Goal: Check status: Check status

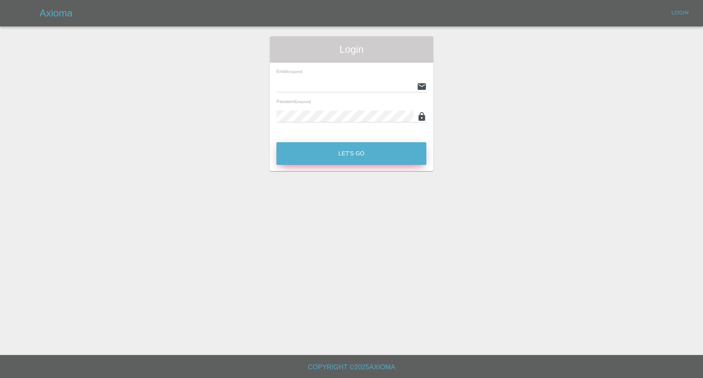
type input "[EMAIL_ADDRESS][DOMAIN_NAME]"
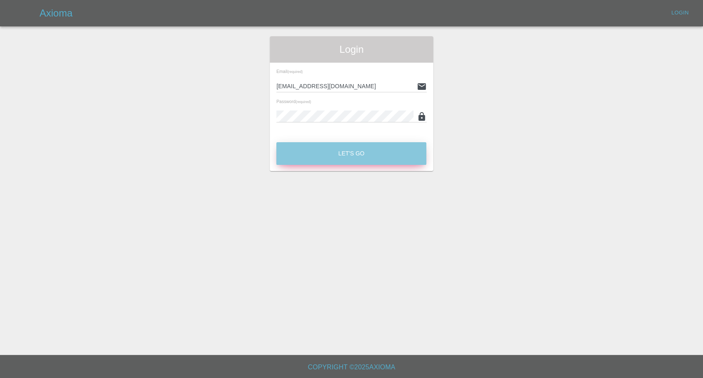
click at [373, 152] on button "Let's Go" at bounding box center [351, 153] width 150 height 23
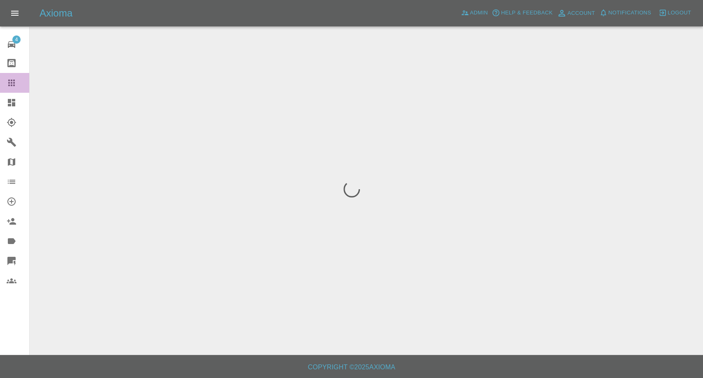
click at [16, 80] on div at bounding box center [18, 83] width 23 height 10
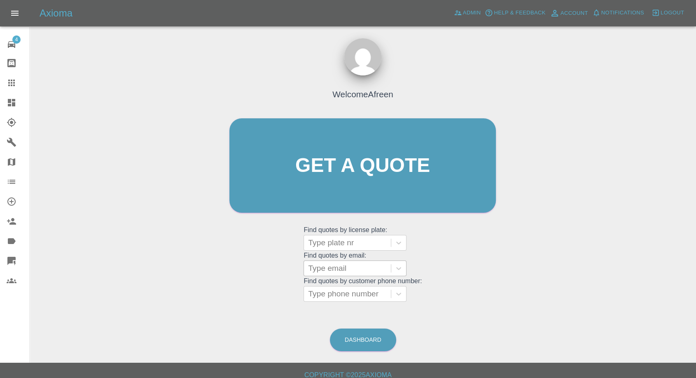
click at [348, 268] on div at bounding box center [347, 268] width 79 height 12
click at [337, 266] on div at bounding box center [347, 268] width 79 height 12
paste input ""prashantyogi4u@gmail.com" <undefined>"
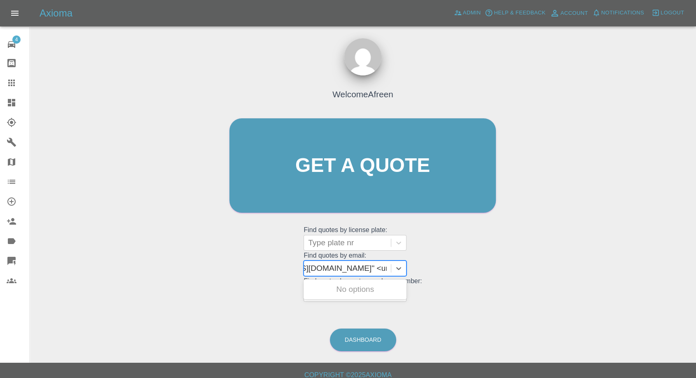
scroll to position [0, 67]
drag, startPoint x: 339, startPoint y: 266, endPoint x: 522, endPoint y: 261, distance: 182.9
click at [521, 261] on div "Welcome Afreen Get a quote Get a quote Find quotes by license plate: Type plate…" at bounding box center [362, 205] width 653 height 296
type input "prashantyogi4u@gmail.com"
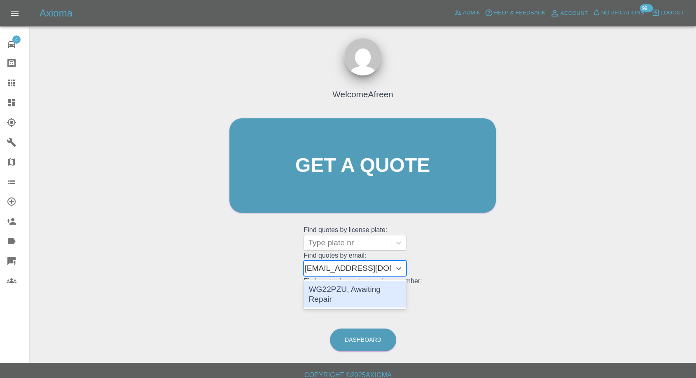
click at [343, 287] on div "WG22PZU, Awaiting Repair" at bounding box center [355, 294] width 103 height 26
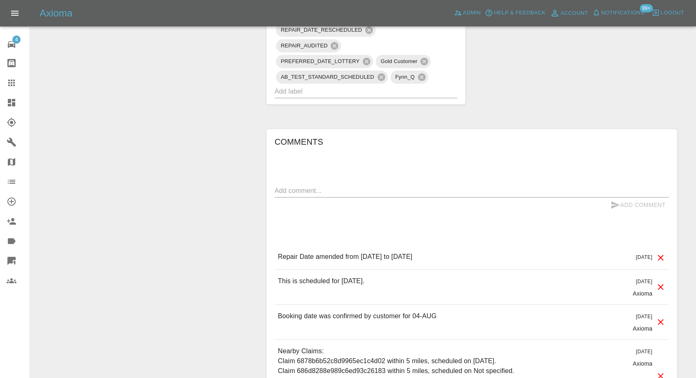
scroll to position [640, 0]
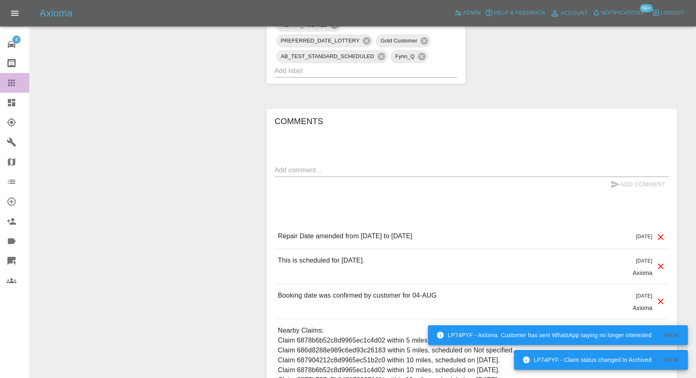
click at [15, 80] on icon at bounding box center [12, 83] width 10 height 10
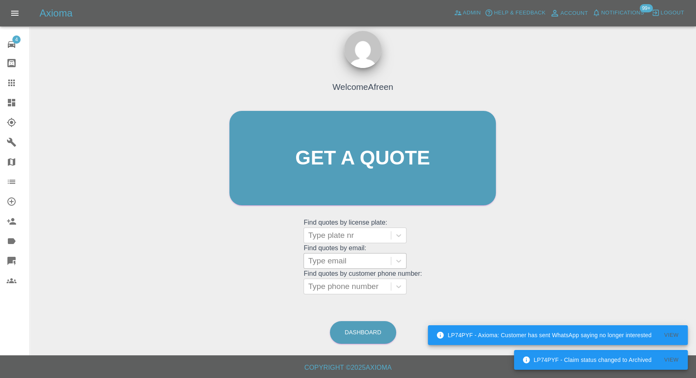
click at [366, 262] on div at bounding box center [347, 261] width 79 height 12
paste input ""nicky.r@live.co.uk" <undefined>"
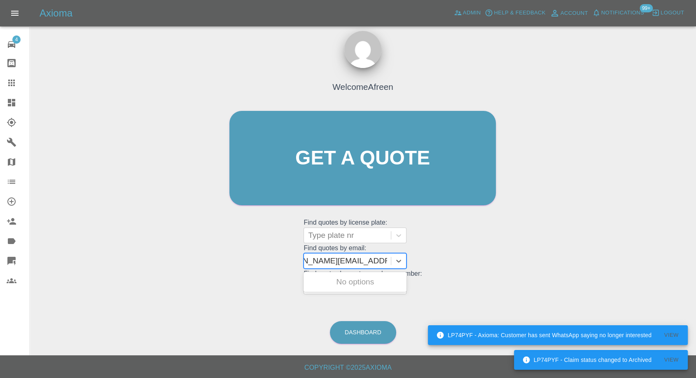
scroll to position [0, 32]
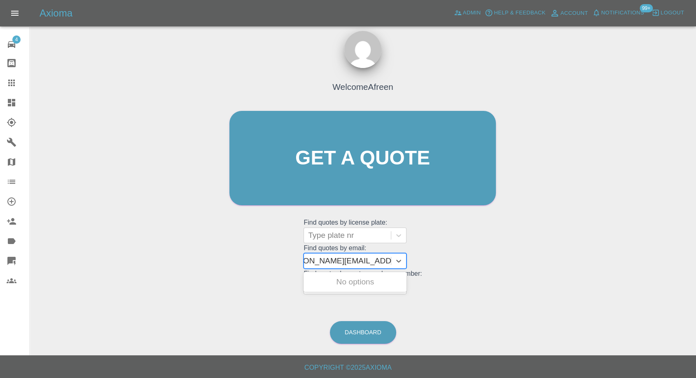
drag, startPoint x: 339, startPoint y: 258, endPoint x: 517, endPoint y: 268, distance: 179.0
click at [517, 268] on div "Welcome Afreen Get a quote Get a quote Find quotes by license plate: Type plate…" at bounding box center [362, 197] width 653 height 296
type input "nicky.r@live.co.uk"
click at [372, 278] on div "AJ17 CTK, Awaiting Repair" at bounding box center [355, 286] width 103 height 26
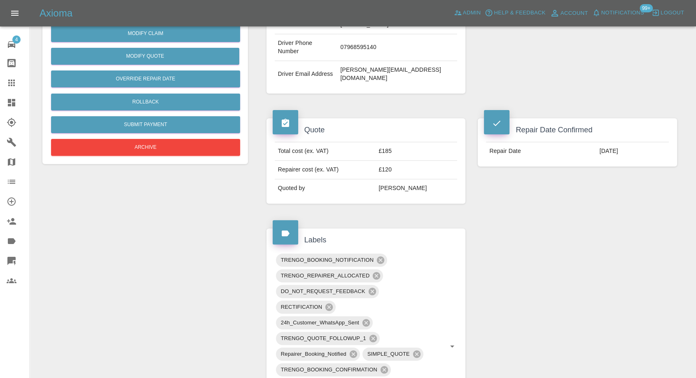
scroll to position [183, 0]
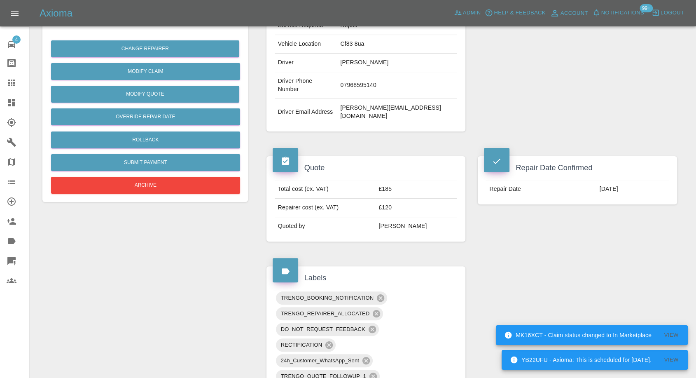
click at [12, 80] on icon at bounding box center [11, 82] width 7 height 7
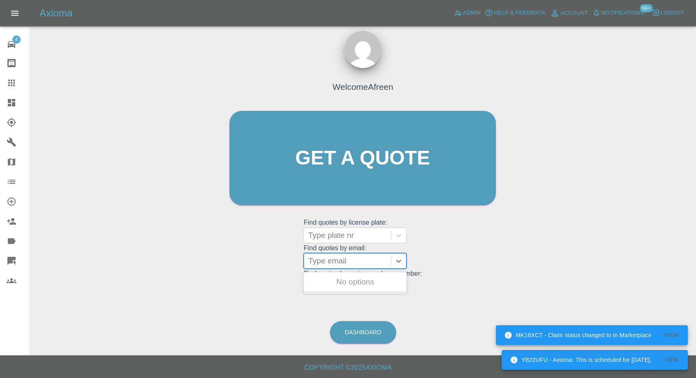
click at [321, 264] on div at bounding box center [347, 261] width 79 height 12
paste input ""carlina_hess@yahoo.de" <undefined>"
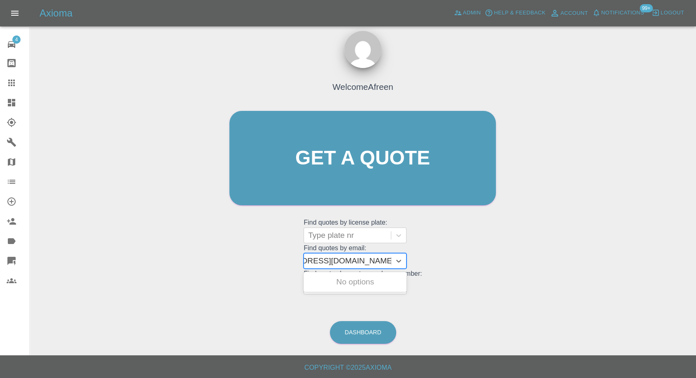
drag, startPoint x: 339, startPoint y: 261, endPoint x: 529, endPoint y: 277, distance: 191.0
click at [529, 277] on div "Welcome Afreen Get a quote Get a quote Find quotes by license plate: Type plate…" at bounding box center [362, 197] width 653 height 296
type input "carlina_hess@yahoo.de"
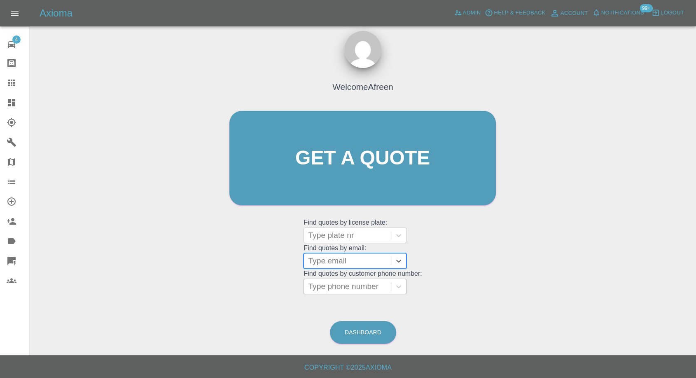
paste input ""jeremyabrown@gmail.com" <undefined>"
drag, startPoint x: 339, startPoint y: 259, endPoint x: 486, endPoint y: 262, distance: 147.1
click at [486, 262] on div "Welcome Afreen Get a quote Get a quote Find quotes by license plate: Type plate…" at bounding box center [363, 173] width 284 height 249
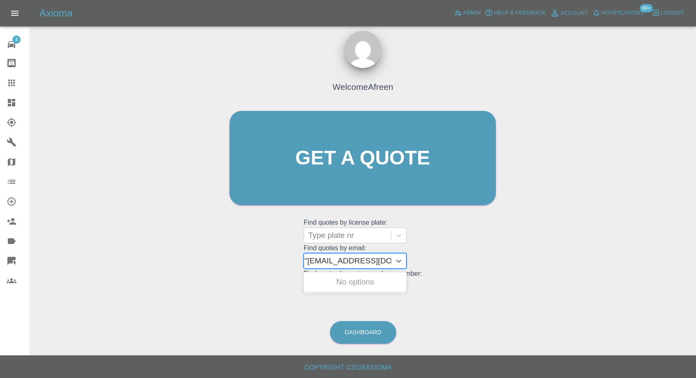
type input "jeremyabrown@gmail.com"
click at [372, 284] on div "LT25BYJ, Awaiting Repair" at bounding box center [355, 281] width 103 height 16
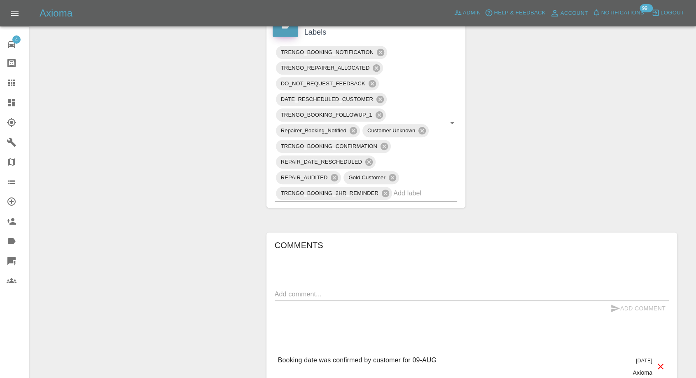
scroll to position [549, 0]
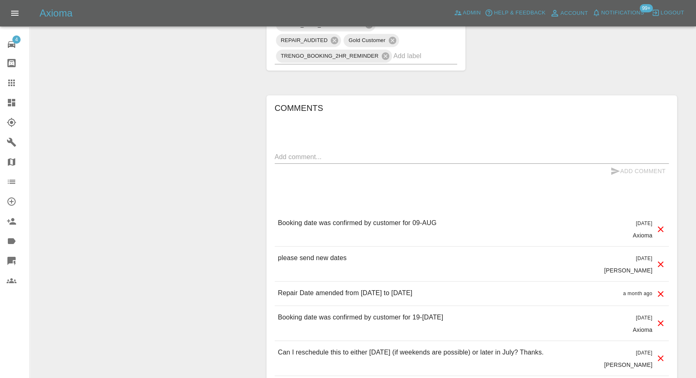
click at [14, 86] on icon at bounding box center [12, 83] width 10 height 10
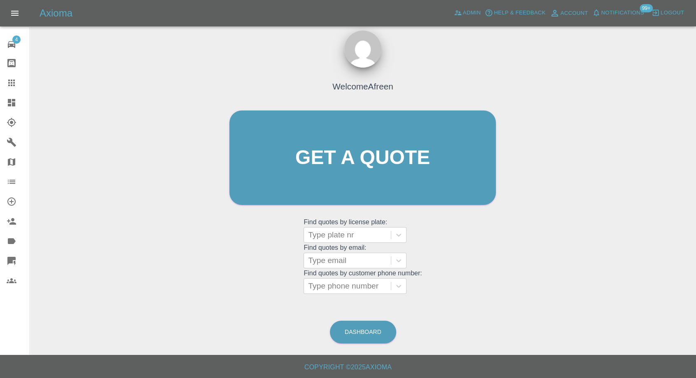
scroll to position [7, 0]
click at [362, 257] on div at bounding box center [347, 261] width 79 height 12
paste input ""ttuna12@gmail.com" <undefined>"
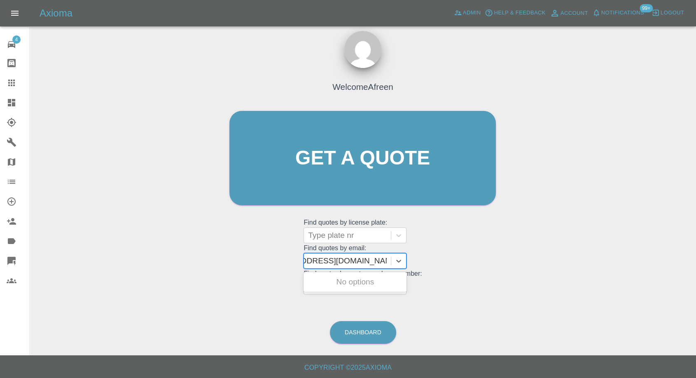
scroll to position [0, 40]
drag, startPoint x: 338, startPoint y: 258, endPoint x: 636, endPoint y: 360, distance: 314.8
click at [619, 347] on main "Welcome Afreen Get a quote Get a quote Find quotes by license plate: Type plate…" at bounding box center [348, 174] width 696 height 362
type input "ttuna12@gmail.com"
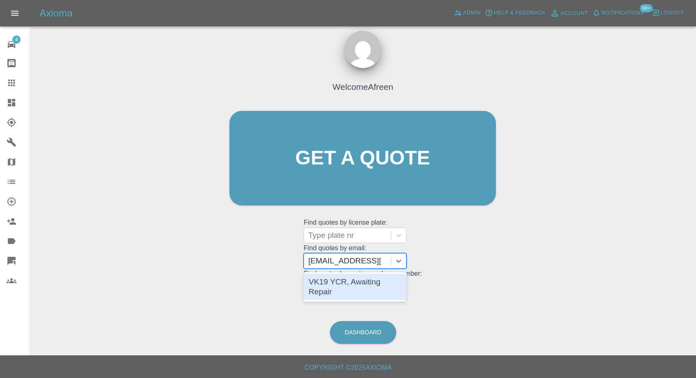
click at [379, 283] on div "VK19 YCR, Awaiting Repair" at bounding box center [355, 286] width 103 height 26
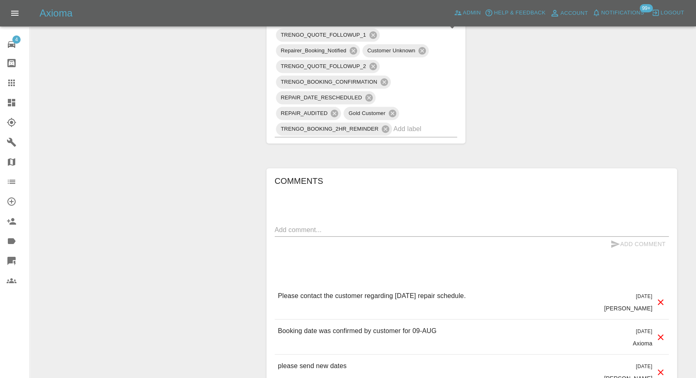
scroll to position [549, 0]
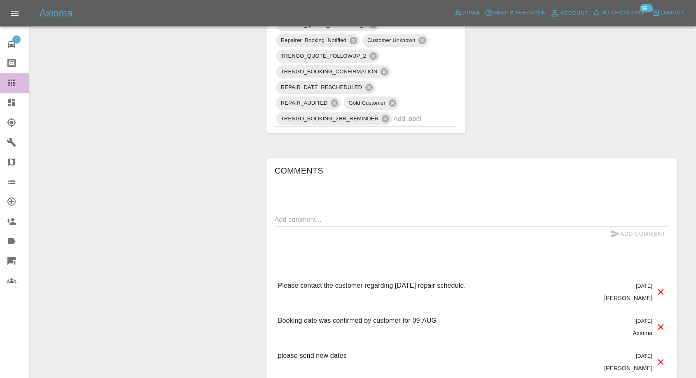
click at [13, 80] on icon at bounding box center [12, 83] width 10 height 10
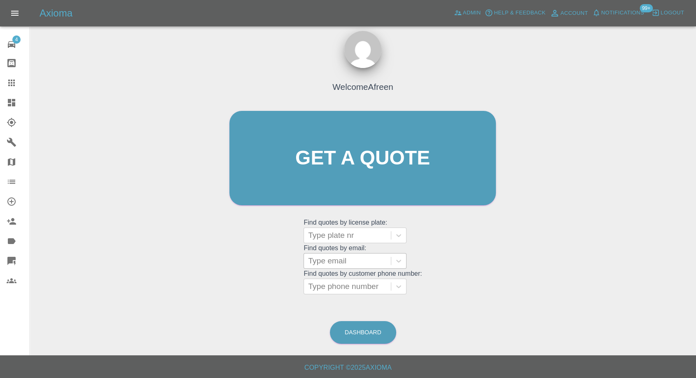
click at [343, 260] on div at bounding box center [347, 261] width 79 height 12
paste input ""nicmarstacey@gmail.com" <undefined>"
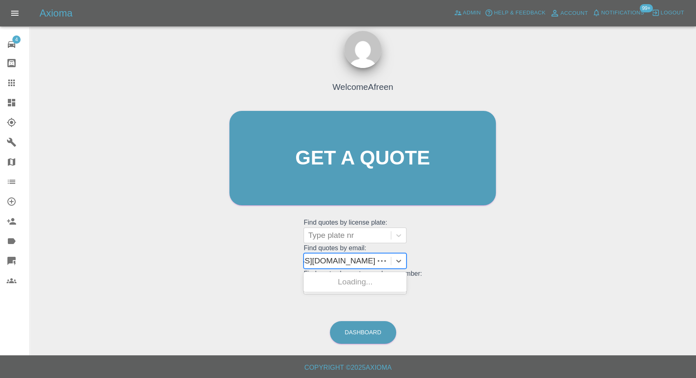
scroll to position [0, 59]
drag, startPoint x: 339, startPoint y: 259, endPoint x: 495, endPoint y: 272, distance: 155.8
click at [495, 272] on div "Welcome Afreen Get a quote Get a quote Find quotes by license plate: Type plate…" at bounding box center [363, 173] width 284 height 249
type input "nicmarstacey@gmail.com"
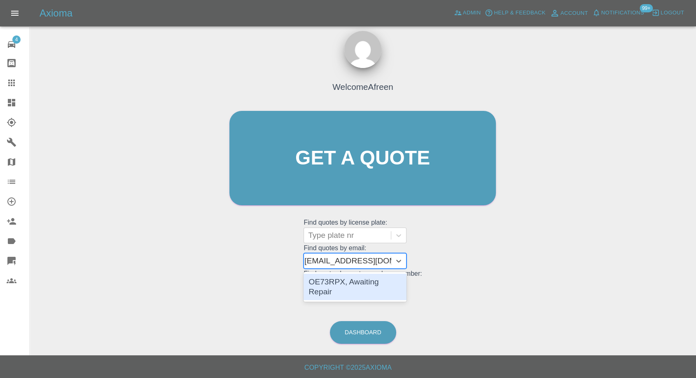
click at [346, 291] on div "OE73RPX, Awaiting Repair" at bounding box center [355, 287] width 103 height 30
click at [361, 282] on div "OE73RPX, Awaiting Repair" at bounding box center [355, 286] width 103 height 26
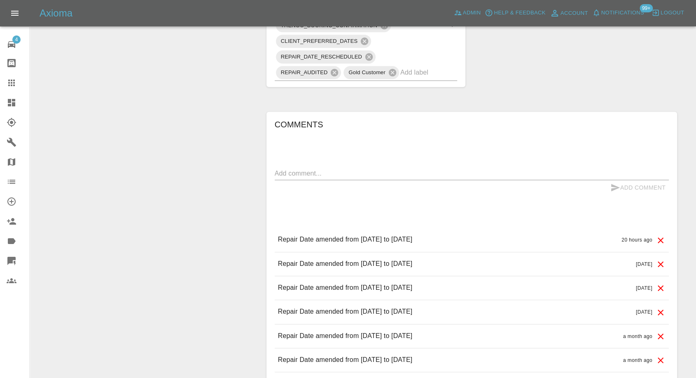
scroll to position [549, 0]
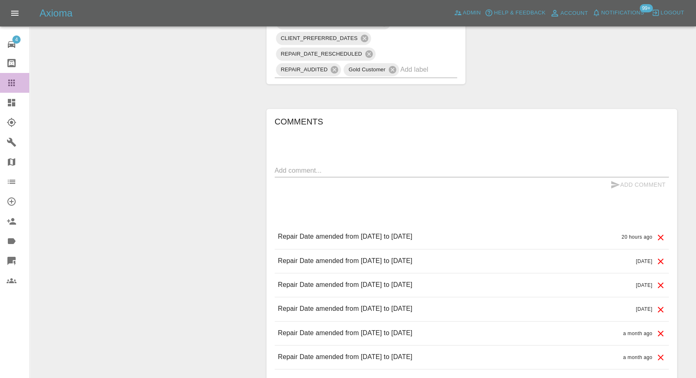
click at [10, 83] on icon at bounding box center [12, 83] width 10 height 10
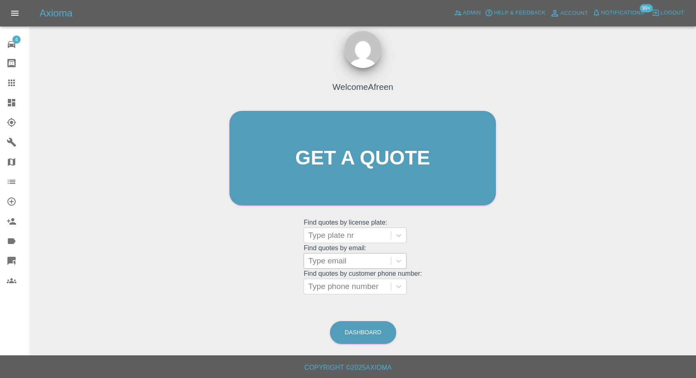
click at [332, 259] on div at bounding box center [347, 261] width 79 height 12
paste input ""luketrev95@gmail.com" <undefined>"
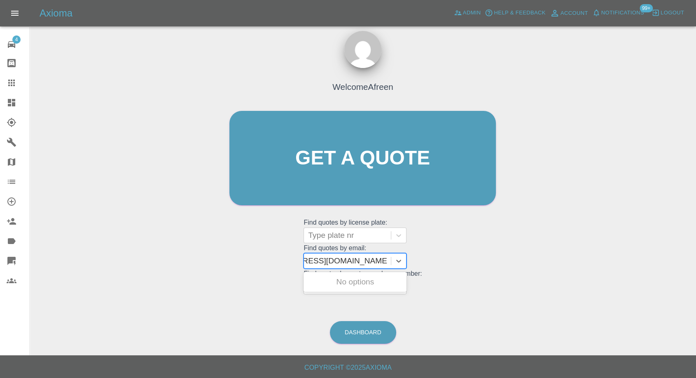
scroll to position [0, 50]
drag, startPoint x: 339, startPoint y: 259, endPoint x: 593, endPoint y: 295, distance: 257.2
click at [593, 295] on div "Welcome Afreen Get a quote Get a quote Find quotes by license plate: Type plate…" at bounding box center [362, 197] width 653 height 296
type input "luketrev95@gmail.com"
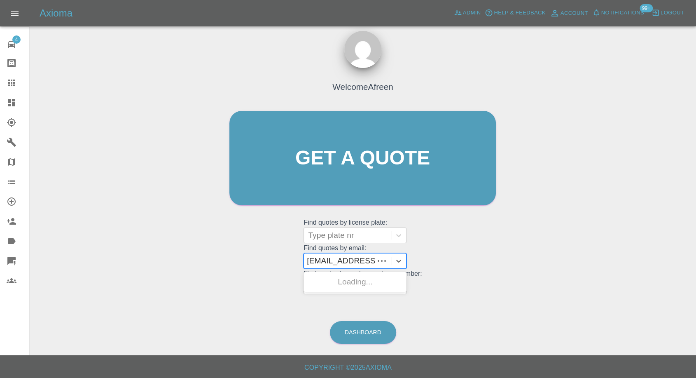
scroll to position [0, 0]
click at [383, 288] on div "T123VVA, Awaiting Repair" at bounding box center [355, 281] width 103 height 16
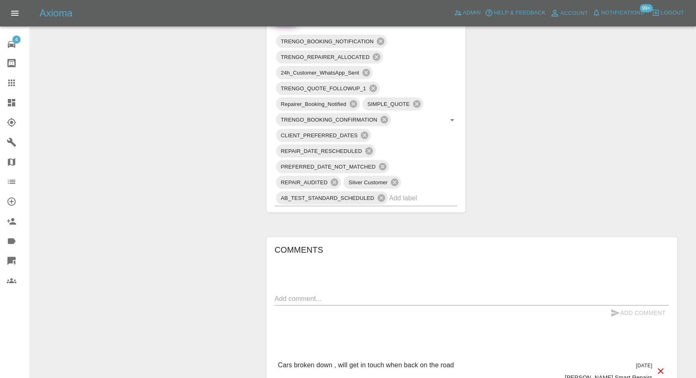
scroll to position [549, 0]
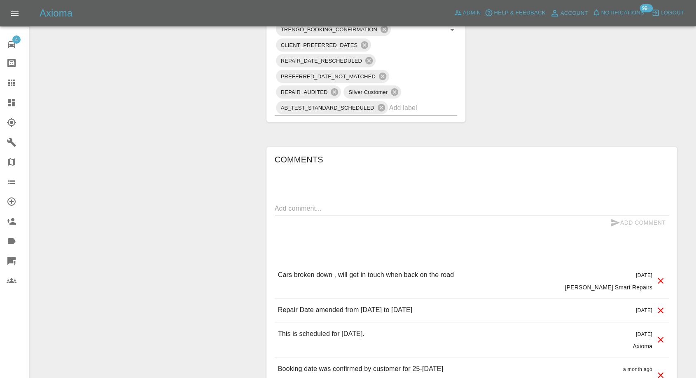
click at [6, 87] on link "Claims" at bounding box center [14, 83] width 29 height 20
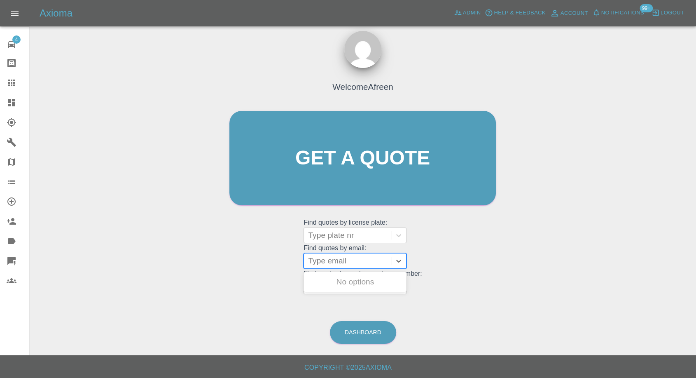
click at [324, 257] on div at bounding box center [347, 261] width 79 height 12
paste input ""thehandpaul@gmail.com" <undefined>"
drag, startPoint x: 338, startPoint y: 259, endPoint x: 524, endPoint y: 288, distance: 188.0
click at [524, 288] on div "Welcome Afreen Get a quote Get a quote Find quotes by license plate: Type plate…" at bounding box center [362, 197] width 653 height 296
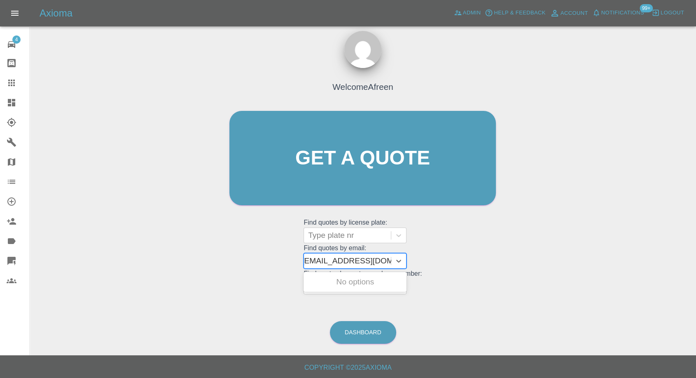
scroll to position [0, 4]
type input "thehandpaul@gmail.com"
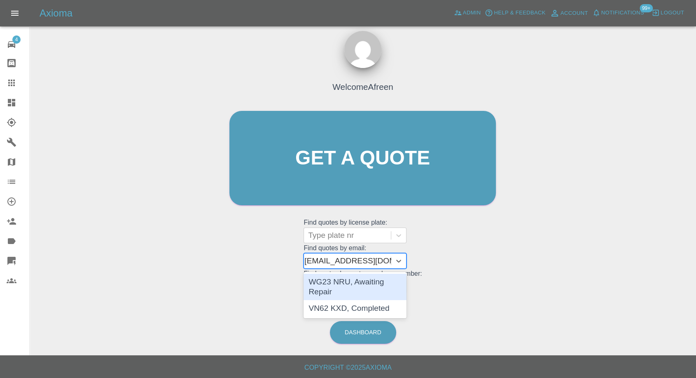
click at [350, 288] on div "WG23 NRU, Awaiting Repair" at bounding box center [355, 286] width 103 height 26
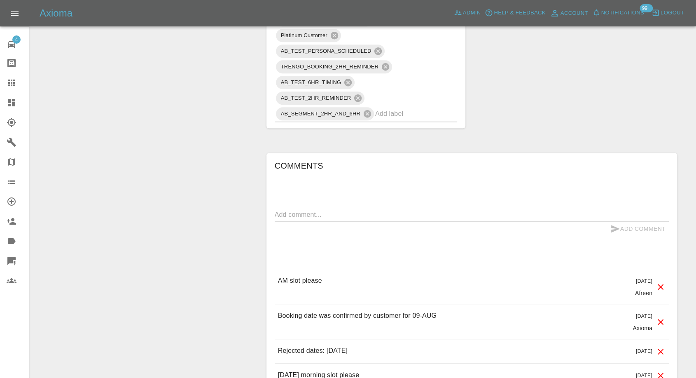
scroll to position [640, 0]
click at [9, 86] on icon at bounding box center [11, 82] width 7 height 7
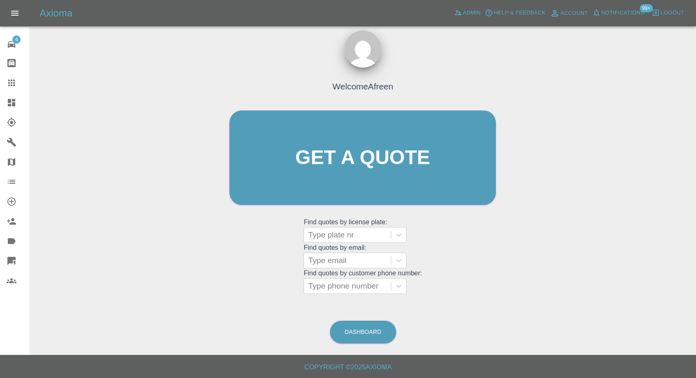
scroll to position [7, 0]
click at [335, 262] on div at bounding box center [347, 261] width 79 height 12
paste input ""olliecg1989@gmail.com" <undefined>"
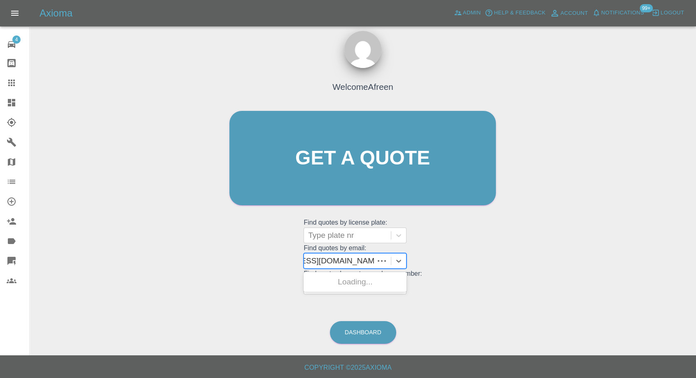
scroll to position [0, 52]
drag, startPoint x: 338, startPoint y: 259, endPoint x: 523, endPoint y: 270, distance: 185.7
click at [523, 270] on div "Welcome Afreen Get a quote Get a quote Find quotes by license plate: Type plate…" at bounding box center [362, 197] width 653 height 296
click at [388, 259] on input "olliecg1989@gmail.com" at bounding box center [350, 261] width 86 height 10
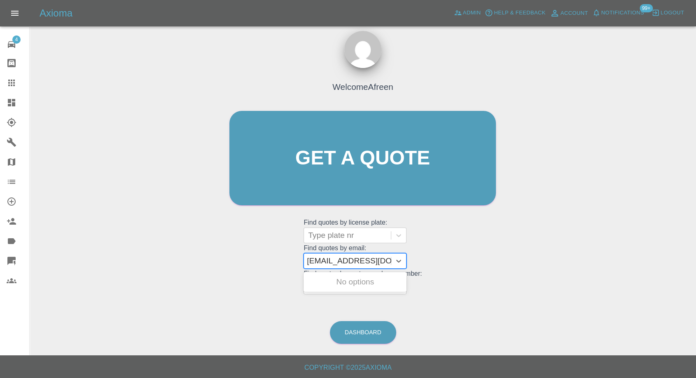
type input "olliecg1989@gmail.com"
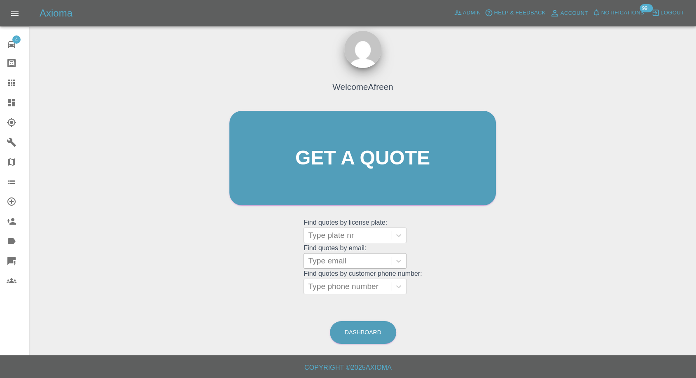
paste input ""azeemakhtar@hotmail.co.uk" <undefined>"
type input ""azeemakhtar@hotmail.co.uk" <undefined>"
click at [336, 250] on grid "Find quotes by email: Type email "azeemakhtar@hotmail.co.uk" <undefined>" at bounding box center [363, 256] width 118 height 24
click at [333, 263] on div ""azeemakhtar@hotmail.co.uk" <undefined>" at bounding box center [347, 261] width 79 height 12
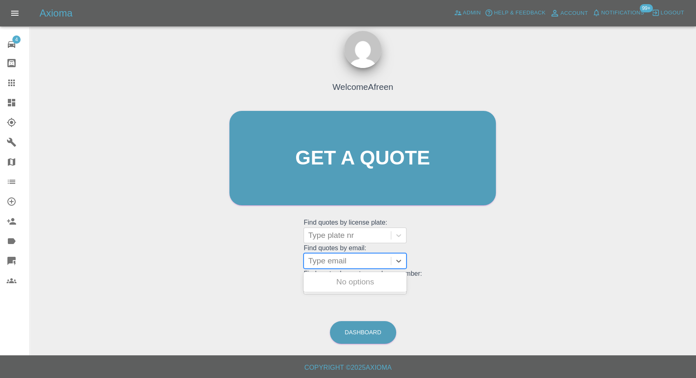
paste input ""azeemakhtar@hotmail.co.uk" <undefined>"
drag, startPoint x: 339, startPoint y: 258, endPoint x: 435, endPoint y: 258, distance: 95.6
click at [435, 258] on div "Welcome Afreen Get a quote Get a quote Find quotes by license plate: Type plate…" at bounding box center [363, 173] width 284 height 249
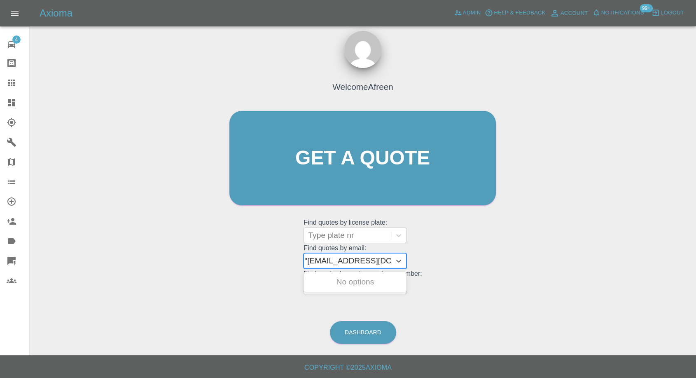
type input "azeemakhtar@hotmail.co.uk"
click at [339, 281] on div "ARM441V, Awaiting Repair" at bounding box center [355, 286] width 103 height 26
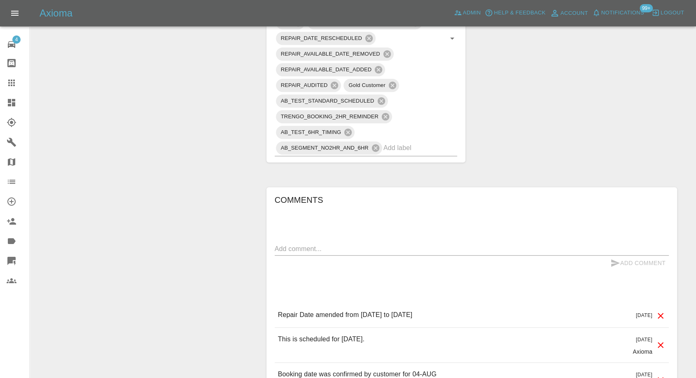
scroll to position [549, 0]
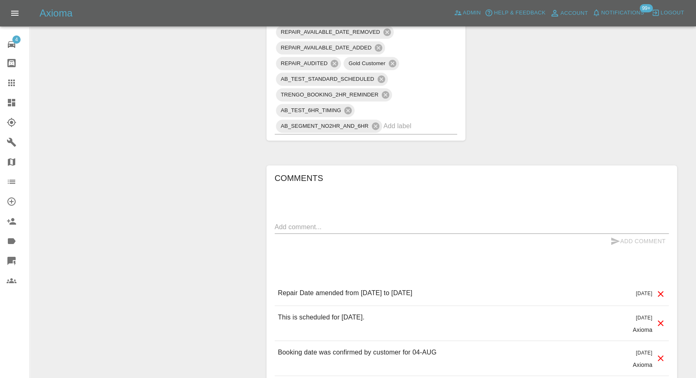
click at [11, 83] on icon at bounding box center [11, 82] width 7 height 7
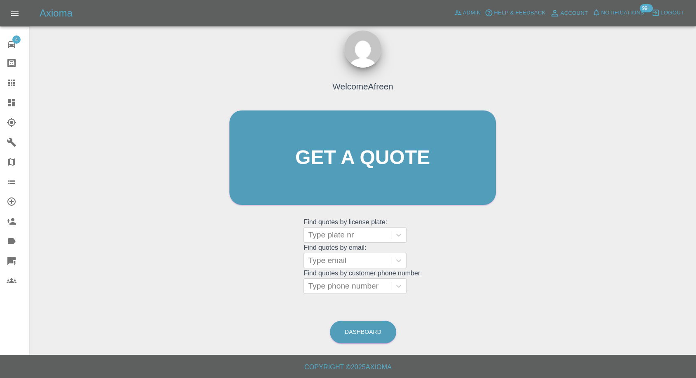
scroll to position [7, 0]
click at [338, 258] on div at bounding box center [347, 261] width 79 height 12
paste input ""cherylmdeluce@outlook.com" <undefined>"
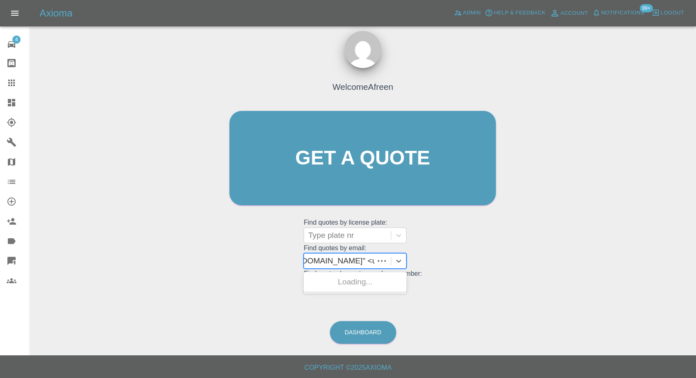
scroll to position [0, 71]
drag, startPoint x: 339, startPoint y: 259, endPoint x: 611, endPoint y: 285, distance: 272.6
click at [611, 285] on div "Welcome Afreen Get a quote Get a quote Find quotes by license plate: Type plate…" at bounding box center [362, 197] width 653 height 296
type input "cherylmdeluce@outlook.com"
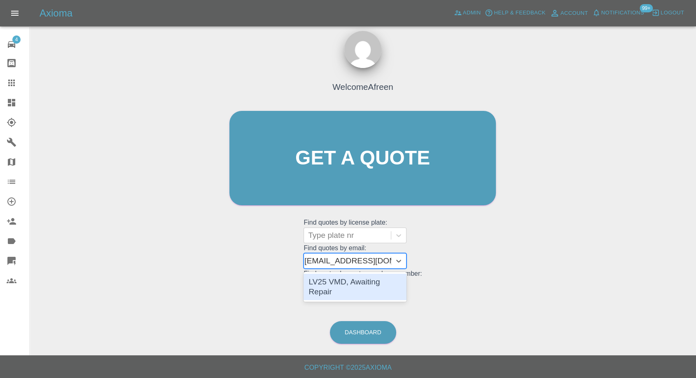
click at [367, 274] on div "LV25 VMD, Awaiting Repair" at bounding box center [355, 286] width 103 height 26
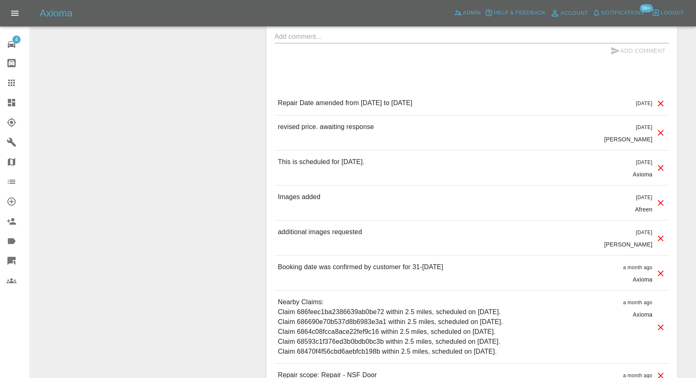
scroll to position [778, 0]
click at [4, 83] on link "Claims" at bounding box center [14, 83] width 29 height 20
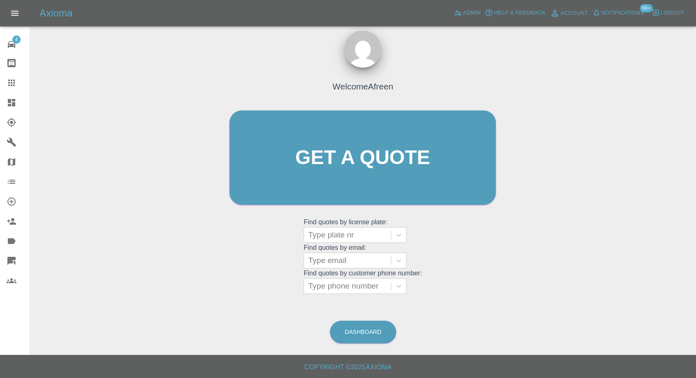
scroll to position [7, 0]
click at [341, 259] on div at bounding box center [347, 261] width 79 height 12
paste input ""davidpinillauk@gmail.com" <undefined>"
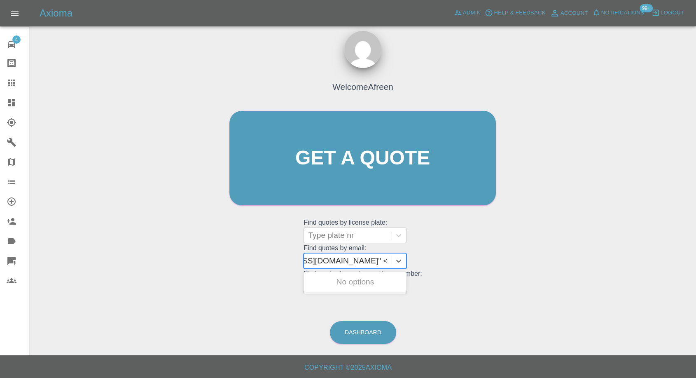
scroll to position [0, 61]
drag, startPoint x: 339, startPoint y: 259, endPoint x: 411, endPoint y: 264, distance: 71.8
click at [411, 264] on grid "Find quotes by email: Use Up and Down to choose options, press Enter to select …" at bounding box center [363, 256] width 118 height 24
type input "davidpinillauk@gmail.com"
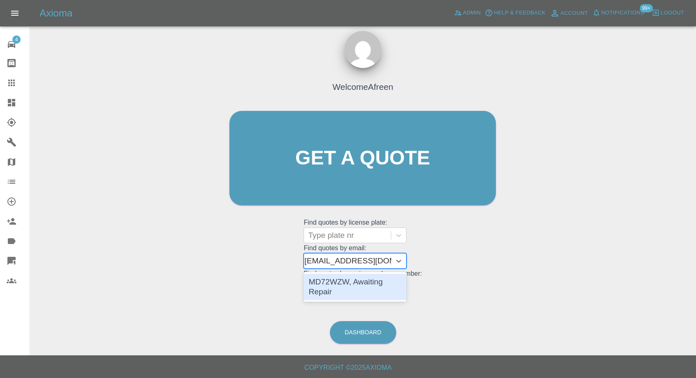
click at [361, 285] on div "MD72WZW, Awaiting Repair" at bounding box center [355, 286] width 103 height 26
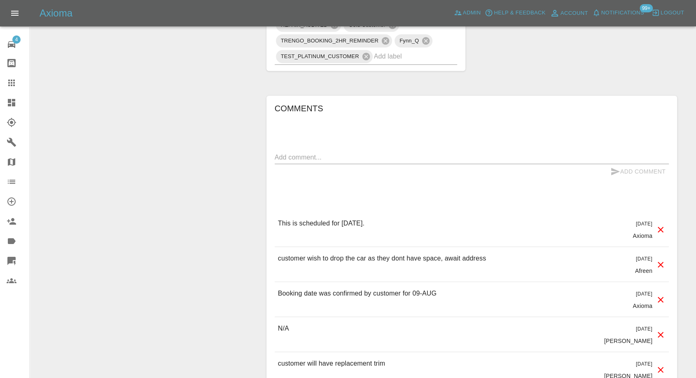
scroll to position [549, 0]
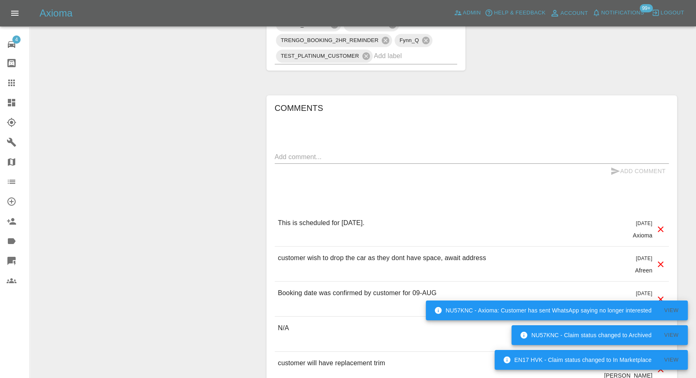
click at [4, 83] on link "Claims" at bounding box center [14, 83] width 29 height 20
click at [14, 81] on icon at bounding box center [11, 82] width 7 height 7
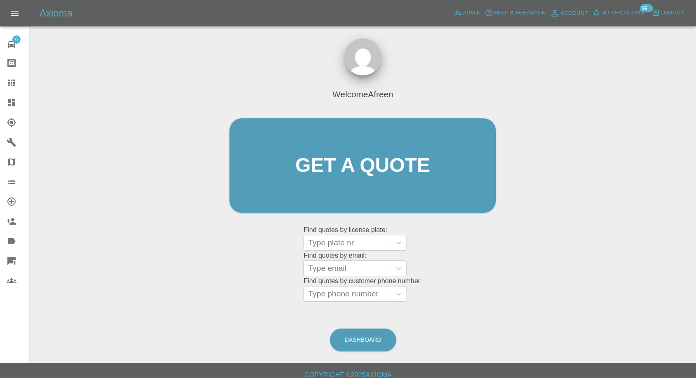
click at [349, 269] on div at bounding box center [347, 268] width 79 height 12
paste input ""davewnuttall@hotmail.com" <undefined>"
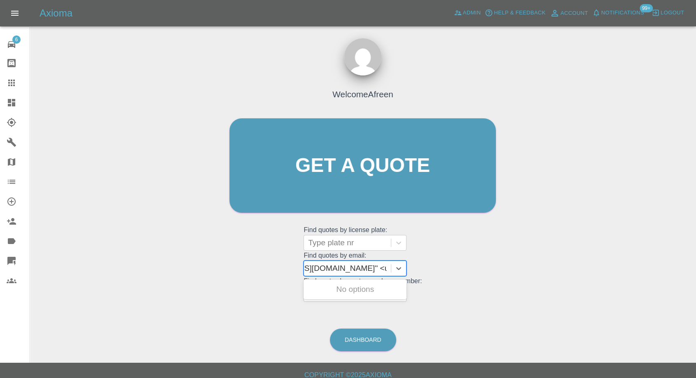
scroll to position [0, 64]
drag, startPoint x: 337, startPoint y: 269, endPoint x: 494, endPoint y: 247, distance: 159.2
click at [471, 257] on div "Welcome Afreen Get a quote Get a quote Find quotes by license plate: Type plate…" at bounding box center [363, 181] width 284 height 249
type input "davewnuttall@hotmail.com"
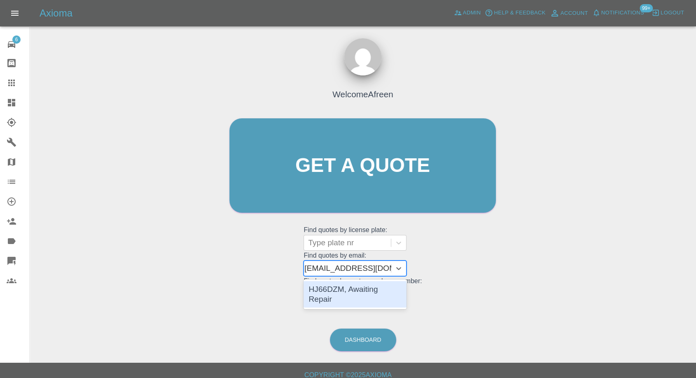
click at [347, 286] on div "HJ66DZM, Awaiting Repair" at bounding box center [355, 294] width 103 height 26
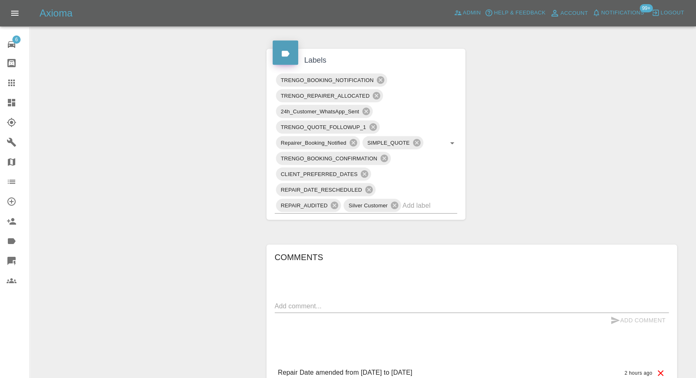
scroll to position [595, 0]
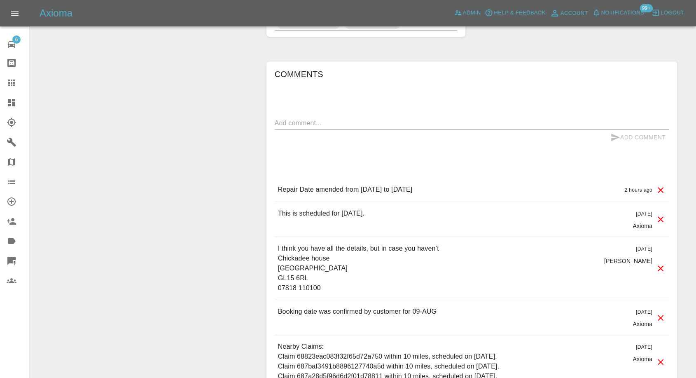
click at [10, 83] on icon at bounding box center [12, 83] width 10 height 10
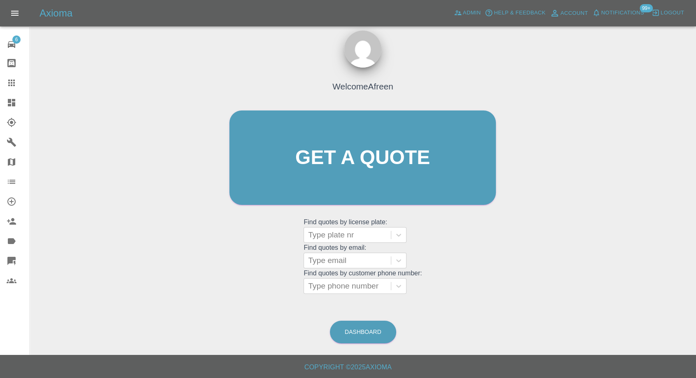
scroll to position [7, 0]
click at [359, 265] on div at bounding box center [347, 261] width 79 height 12
paste input ""chrissywallace2709@icloud.com" <undefined>"
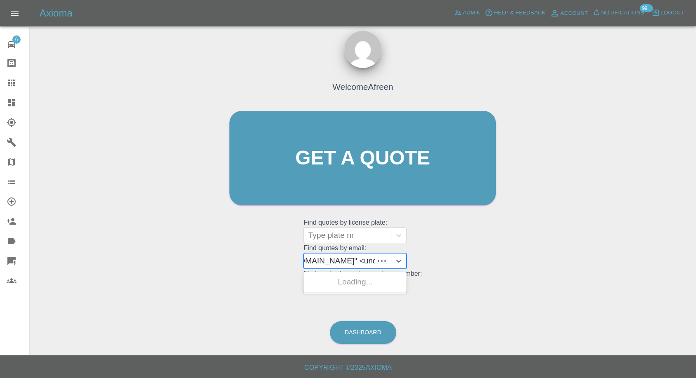
scroll to position [0, 79]
drag, startPoint x: 339, startPoint y: 258, endPoint x: 434, endPoint y: 259, distance: 94.3
click at [434, 259] on div "Welcome Afreen Get a quote Get a quote Find quotes by license plate: Type plate…" at bounding box center [363, 173] width 284 height 249
type input "chrissywallace2709@icloud.com"
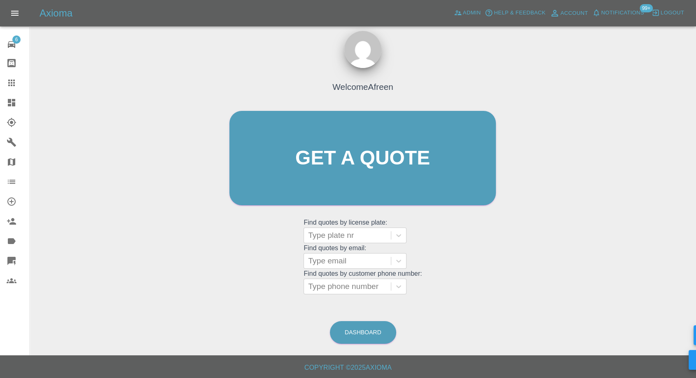
scroll to position [0, 0]
paste input ""mashurst04@icloud.com" <undefined>"
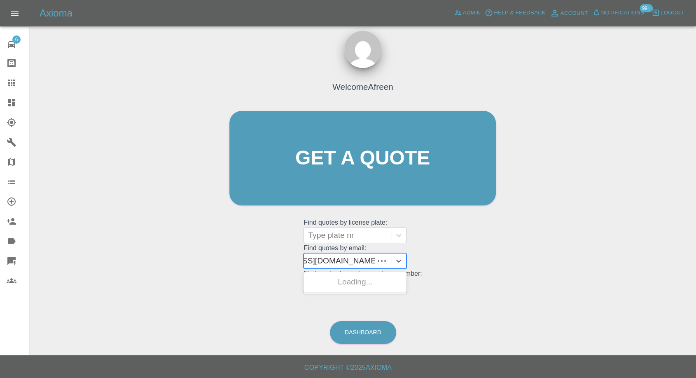
scroll to position [0, 56]
drag, startPoint x: 341, startPoint y: 259, endPoint x: 505, endPoint y: 259, distance: 163.9
click at [461, 259] on div "Welcome Afreen Get a quote Get a quote Find quotes by license plate: Type plate…" at bounding box center [363, 173] width 284 height 249
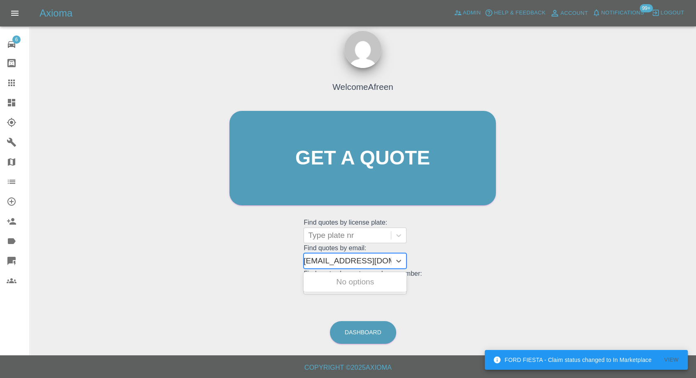
scroll to position [0, 4]
type input "mashurst04@icloud.com"
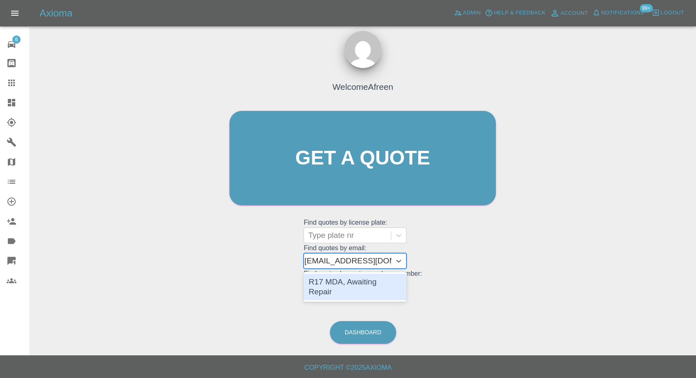
click at [363, 289] on div "R17 MDA, Awaiting Repair" at bounding box center [355, 286] width 103 height 26
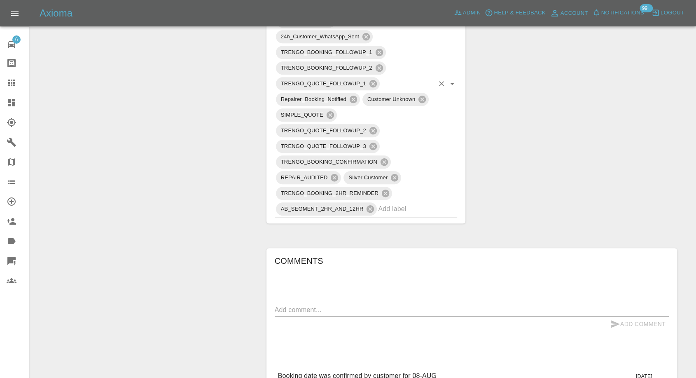
scroll to position [549, 0]
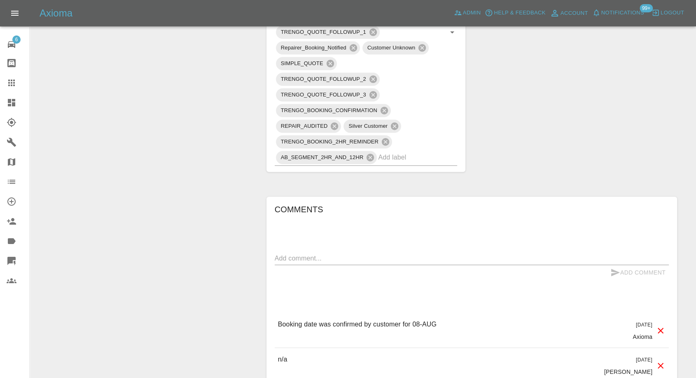
drag, startPoint x: 9, startPoint y: 81, endPoint x: 273, endPoint y: 220, distance: 298.8
click at [8, 82] on icon at bounding box center [12, 83] width 10 height 10
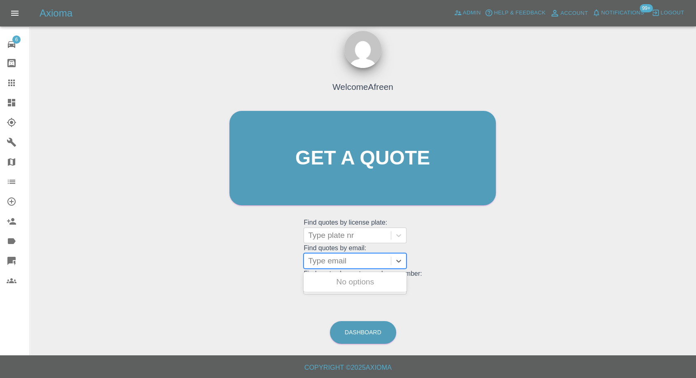
click at [353, 256] on div at bounding box center [347, 261] width 79 height 12
paste input ""martin@filmineducation.com" <undefined>"
drag, startPoint x: 339, startPoint y: 260, endPoint x: 429, endPoint y: 260, distance: 89.4
click at [429, 260] on div "Welcome Afreen Get a quote Get a quote Find quotes by license plate: Type plate…" at bounding box center [363, 173] width 284 height 249
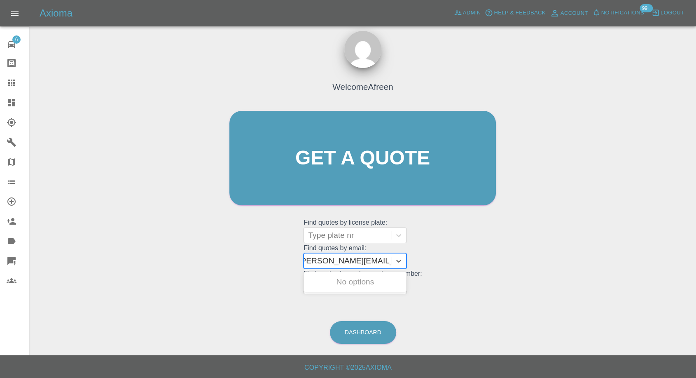
scroll to position [0, 4]
type input "martin@filmineducation.com"
click at [320, 281] on div "YF23JZK, Awaiting Repair" at bounding box center [355, 281] width 103 height 16
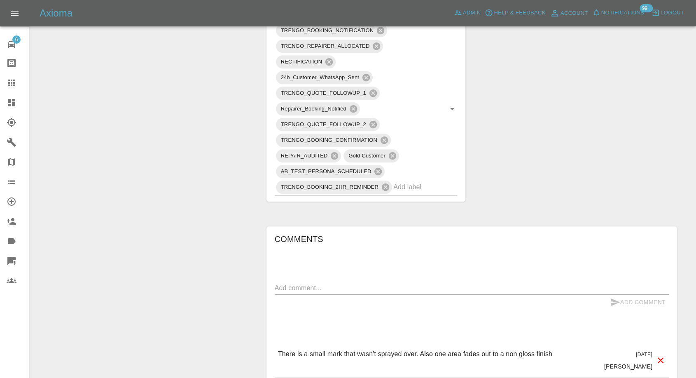
scroll to position [503, 0]
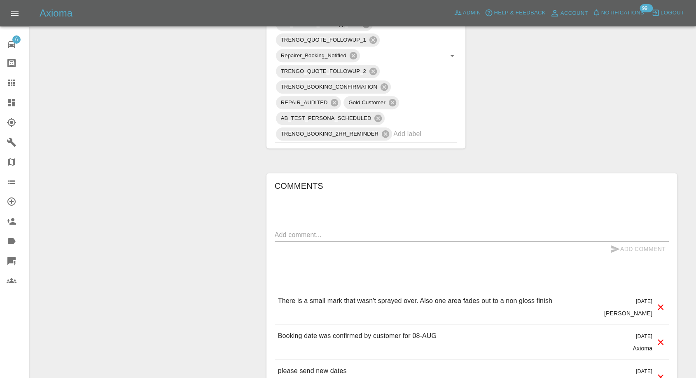
click at [11, 79] on icon at bounding box center [12, 83] width 10 height 10
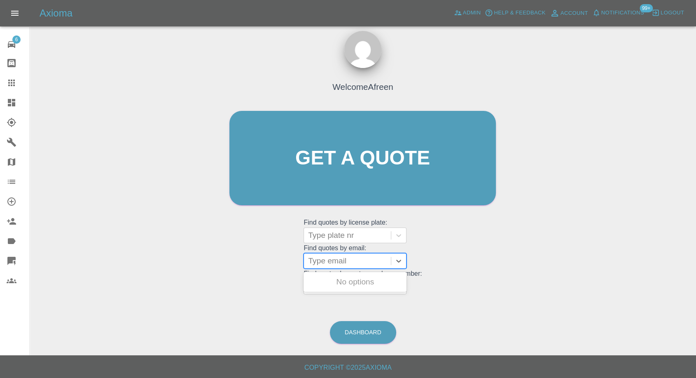
click at [336, 259] on div at bounding box center [347, 261] width 79 height 12
paste input ""hbullock@hotmail.co.uk" <undefined>"
drag, startPoint x: 340, startPoint y: 259, endPoint x: 578, endPoint y: 273, distance: 238.5
click at [578, 273] on div "Welcome Afreen Get a quote Get a quote Find quotes by license plate: Type plate…" at bounding box center [362, 197] width 653 height 296
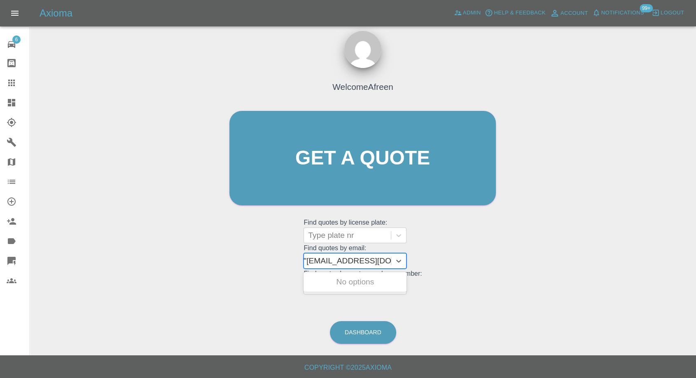
scroll to position [0, 4]
type input "hbullock@hotmail.co.uk"
click at [373, 280] on div "GD21 YMJ, Awaiting Repair" at bounding box center [355, 286] width 103 height 26
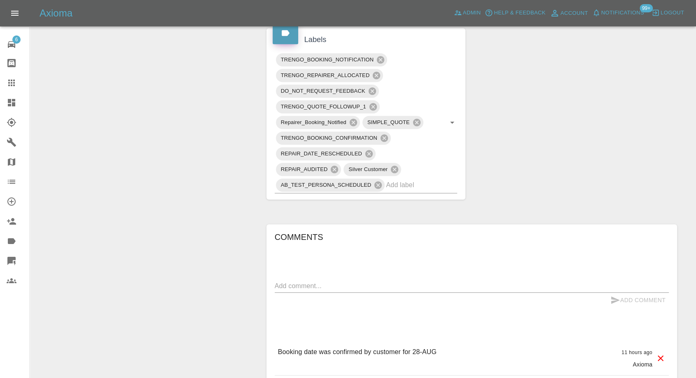
scroll to position [412, 0]
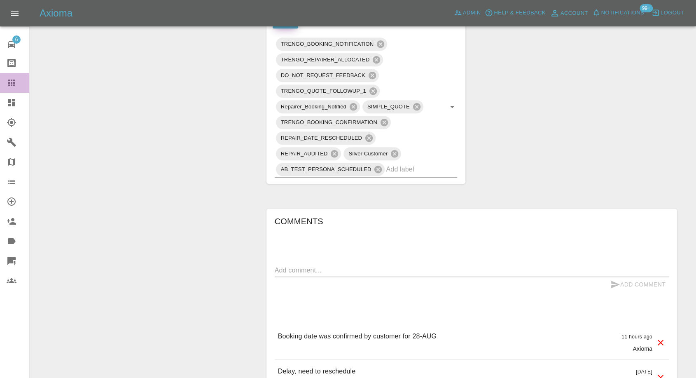
click at [10, 79] on icon at bounding box center [12, 83] width 10 height 10
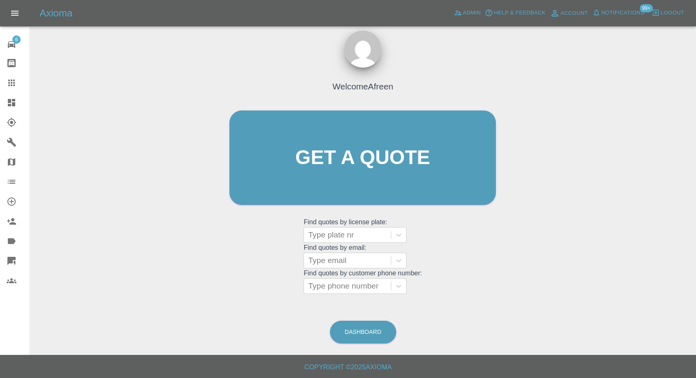
scroll to position [7, 0]
click at [344, 258] on div at bounding box center [347, 261] width 79 height 12
paste input ""andy.rees1@btinternet.com" <undefined>"
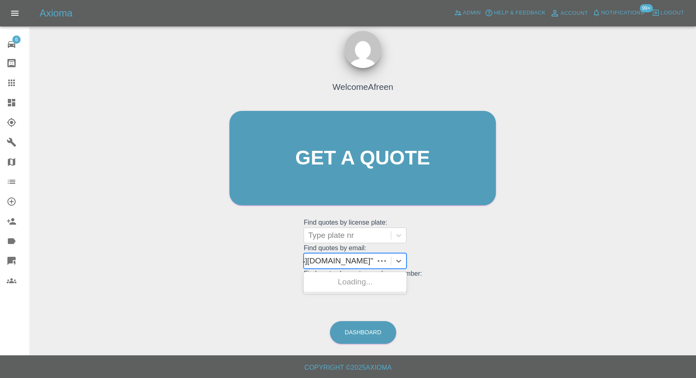
scroll to position [0, 63]
drag, startPoint x: 339, startPoint y: 260, endPoint x: 559, endPoint y: 280, distance: 220.4
click at [559, 280] on div "Welcome Afreen Get a quote Get a quote Find quotes by license plate: Type plate…" at bounding box center [362, 197] width 653 height 296
type input "andy.rees1@btinternet.com"
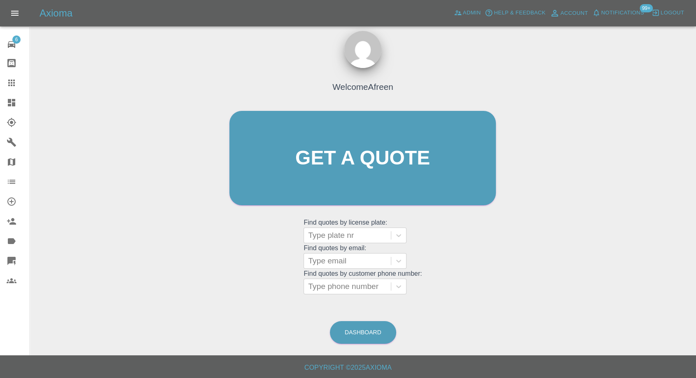
scroll to position [0, 0]
paste input ""kingsley.ackah@gmail.com" <undefined>"
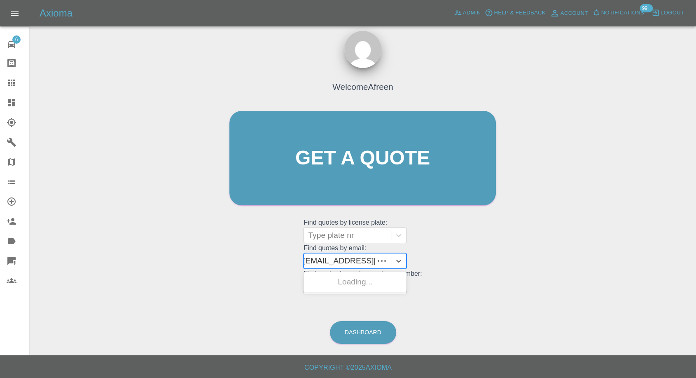
scroll to position [0, 62]
drag, startPoint x: 339, startPoint y: 258, endPoint x: 498, endPoint y: 263, distance: 158.6
click at [496, 263] on div "Welcome Afreen Get a quote Get a quote Find quotes by license plate: Type plate…" at bounding box center [363, 173] width 284 height 249
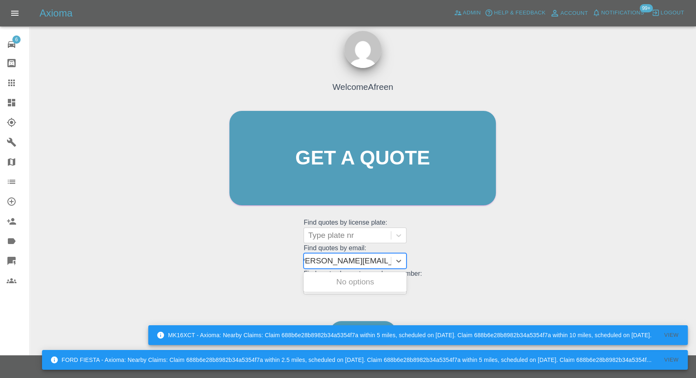
scroll to position [0, 4]
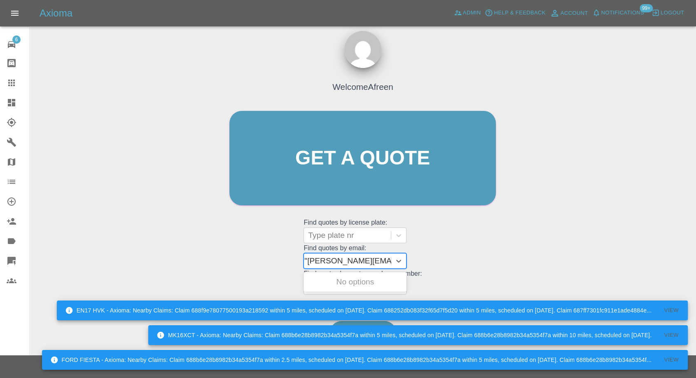
type input "kingsley.ackah@gmail.com"
click at [366, 283] on div "N9BUK, Awaiting Repair" at bounding box center [355, 281] width 103 height 16
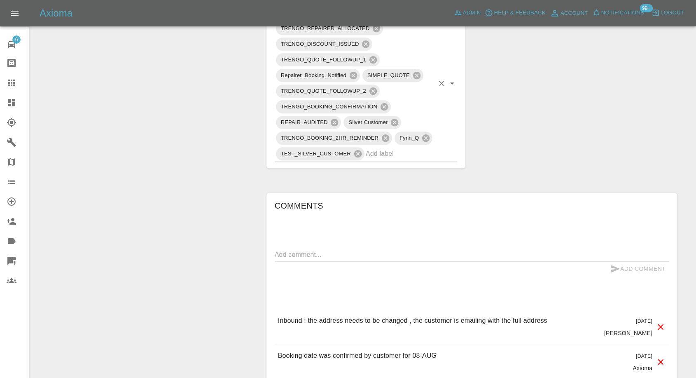
scroll to position [595, 0]
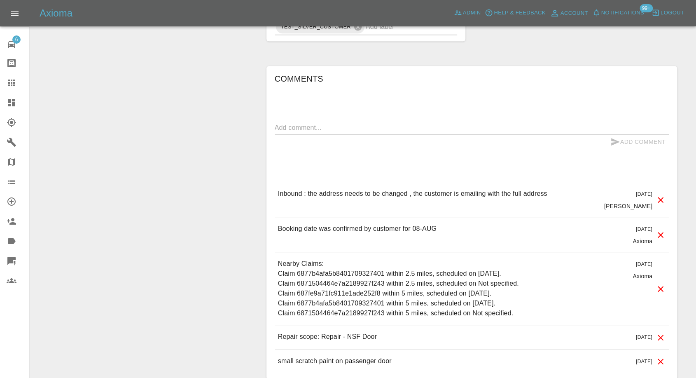
click at [11, 84] on icon at bounding box center [12, 83] width 10 height 10
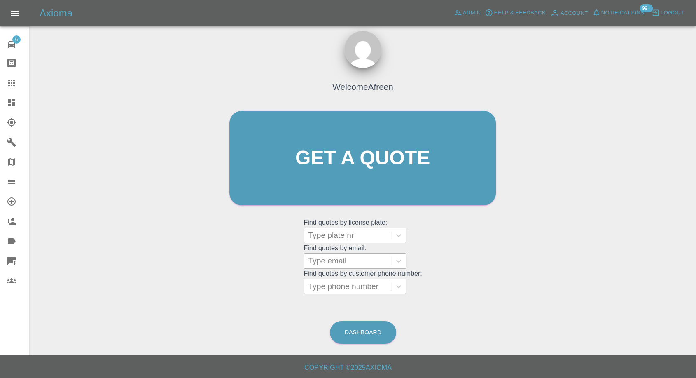
click at [334, 257] on div at bounding box center [347, 261] width 79 height 12
paste input ""rashiaror@doctors.org.uk" <undefined>"
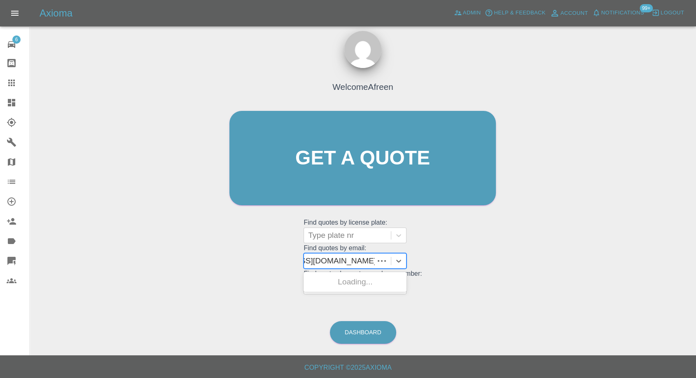
scroll to position [0, 58]
drag, startPoint x: 339, startPoint y: 261, endPoint x: 499, endPoint y: 272, distance: 160.6
click at [499, 272] on div "Welcome Afreen Get a quote Get a quote Find quotes by license plate: Type plate…" at bounding box center [363, 173] width 284 height 249
type input "rashiaror@doctors.org.uk"
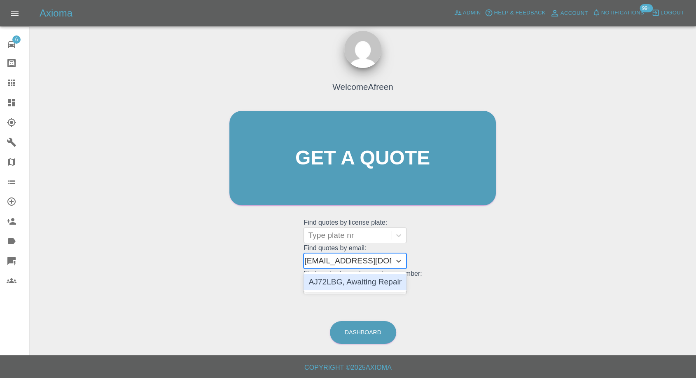
click at [350, 276] on div "AJ72LBG, Awaiting Repair" at bounding box center [355, 281] width 103 height 16
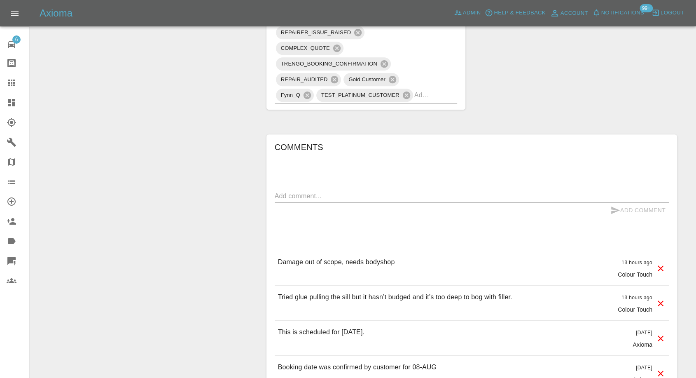
scroll to position [595, 0]
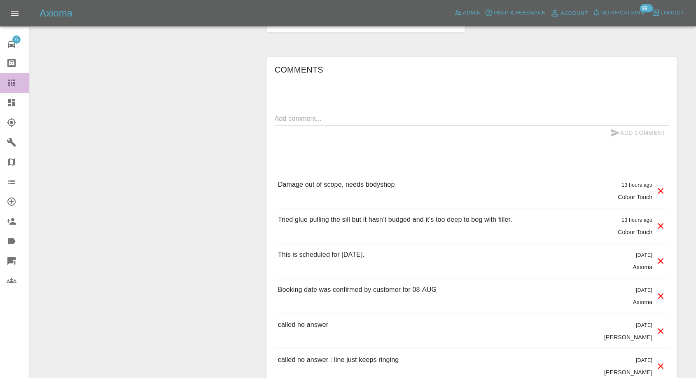
click at [5, 83] on link "Claims" at bounding box center [14, 83] width 29 height 20
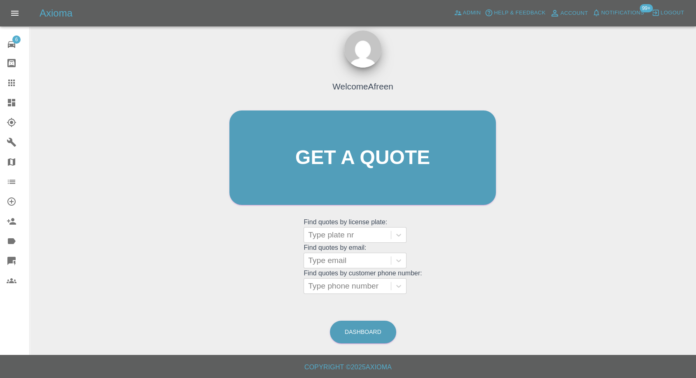
scroll to position [7, 0]
click at [369, 261] on div at bounding box center [347, 261] width 79 height 12
paste input ""ssmudge33@gmail.com" <undefined>"
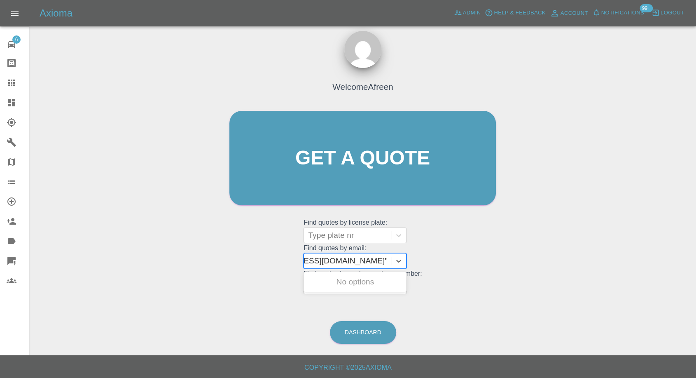
scroll to position [0, 53]
drag, startPoint x: 338, startPoint y: 259, endPoint x: 521, endPoint y: 261, distance: 182.9
click at [520, 262] on div "Welcome Afreen Get a quote Get a quote Find quotes by license plate: Type plate…" at bounding box center [362, 197] width 653 height 296
type input "ssmudge33@gmail.com"
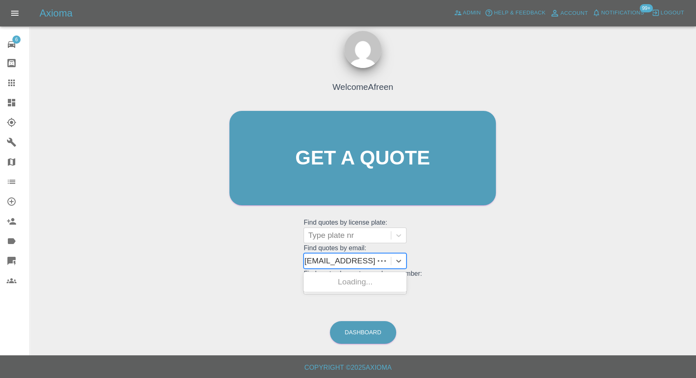
scroll to position [0, 3]
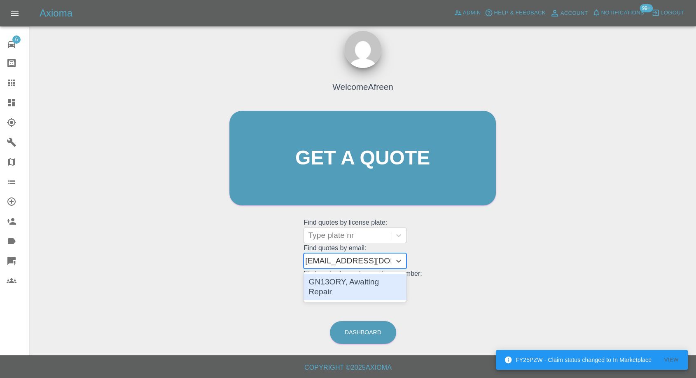
click at [395, 283] on div "GN13ORY, Awaiting Repair" at bounding box center [355, 286] width 103 height 26
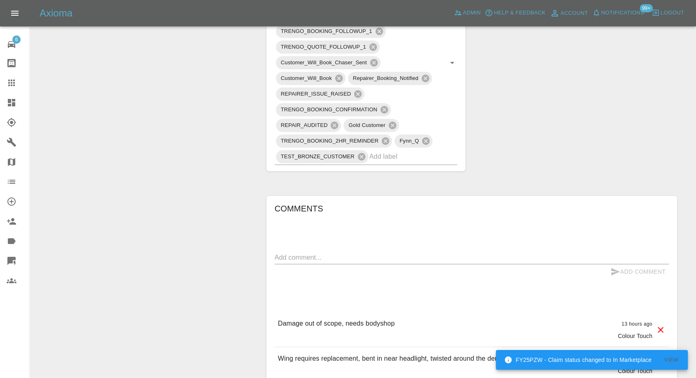
scroll to position [503, 0]
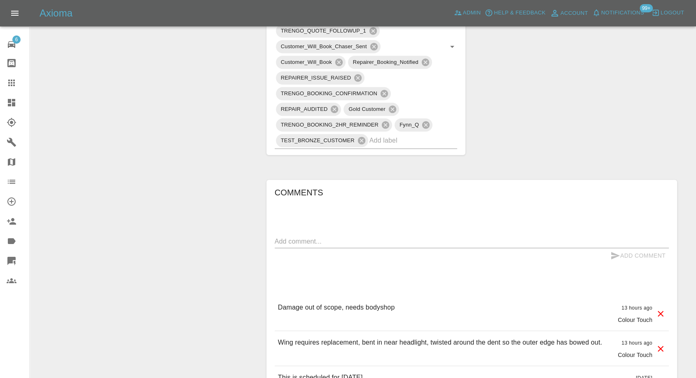
click at [7, 79] on icon at bounding box center [12, 83] width 10 height 10
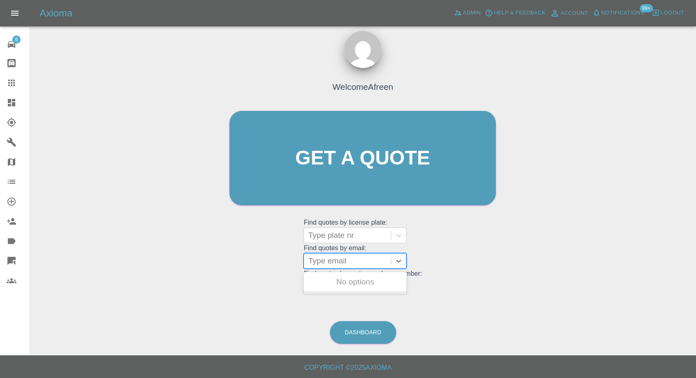
click at [329, 256] on div at bounding box center [347, 261] width 79 height 12
paste input ""dave@vitaservices.co.uk" <undefined>"
drag, startPoint x: 337, startPoint y: 258, endPoint x: 528, endPoint y: 285, distance: 192.6
click at [528, 285] on div "Welcome Afreen Get a quote Get a quote Find quotes by license plate: Type plate…" at bounding box center [362, 197] width 653 height 296
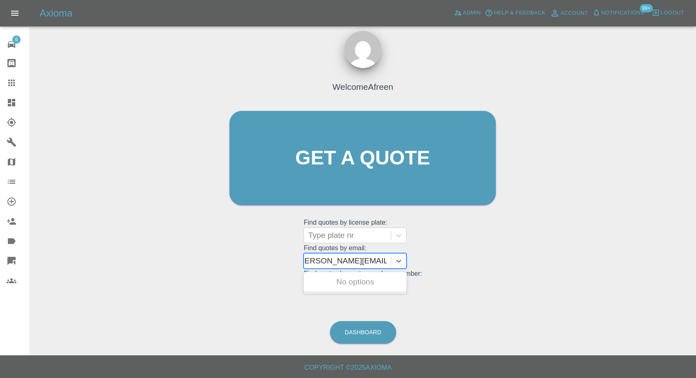
scroll to position [0, 6]
type input "dave@vitaservices.co.uk"
click at [358, 274] on div "OV72 GBO, Awaiting Repair" at bounding box center [355, 286] width 103 height 26
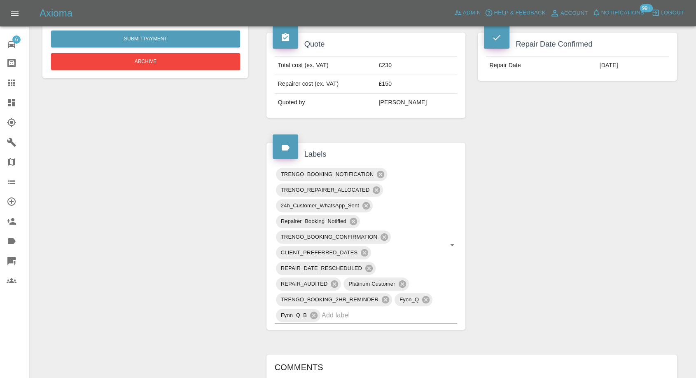
scroll to position [366, 0]
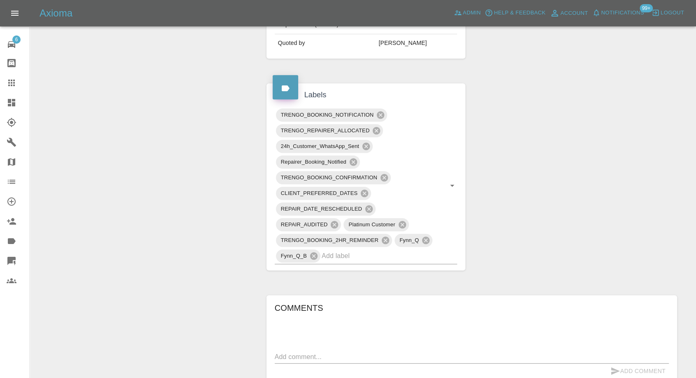
click at [14, 81] on icon at bounding box center [11, 82] width 7 height 7
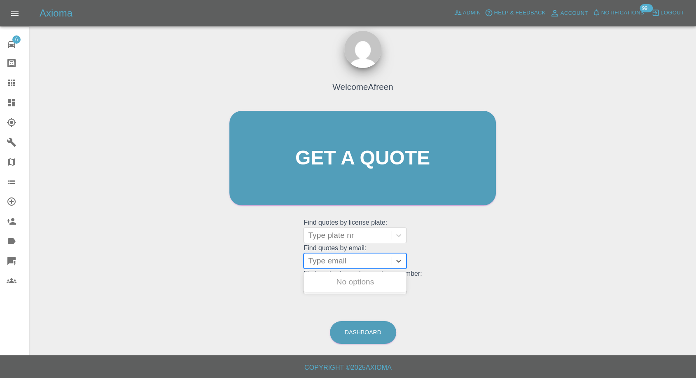
click at [353, 265] on div at bounding box center [347, 261] width 79 height 12
paste input ""eleanorhisaac@gmail.com" <undefined>"
drag, startPoint x: 339, startPoint y: 259, endPoint x: 563, endPoint y: 284, distance: 225.9
click at [563, 284] on div "Welcome Afreen Get a quote Get a quote Find quotes by license plate: Type plate…" at bounding box center [362, 197] width 653 height 296
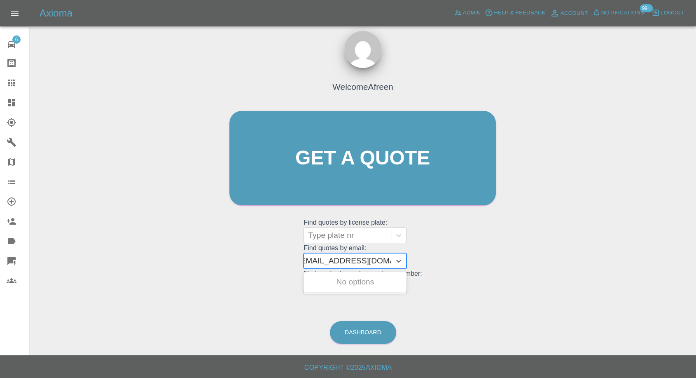
scroll to position [0, 4]
type input "eleanorhisaac@gmail.com"
click at [362, 287] on div "NL72HWW, Awaiting Repair" at bounding box center [355, 286] width 103 height 26
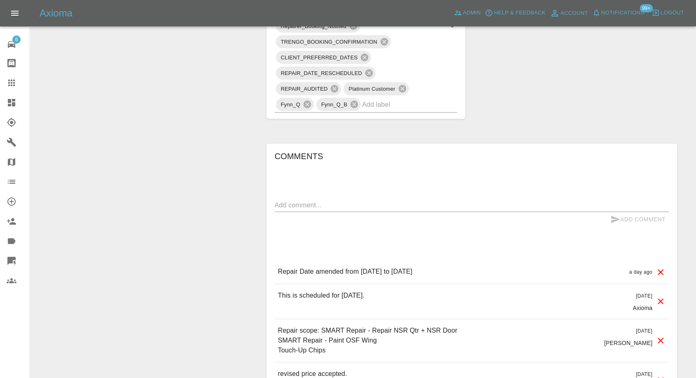
scroll to position [640, 0]
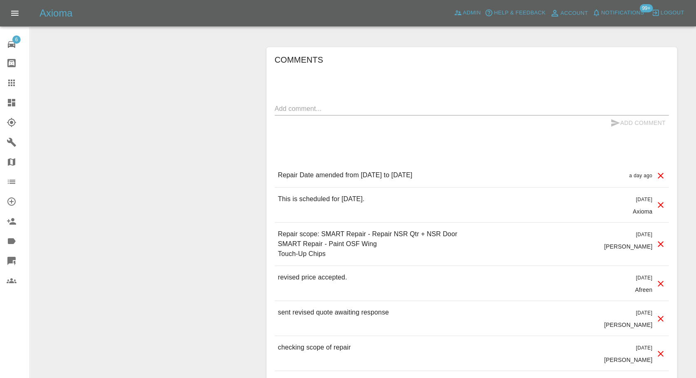
drag, startPoint x: 13, startPoint y: 78, endPoint x: 49, endPoint y: 96, distance: 40.3
click at [14, 78] on icon at bounding box center [12, 83] width 10 height 10
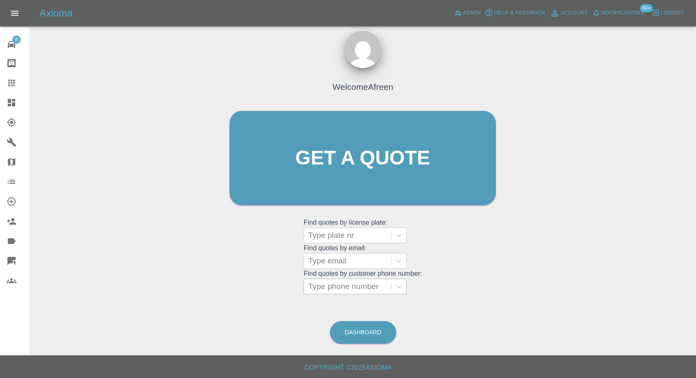
click at [345, 287] on div at bounding box center [347, 286] width 79 height 12
click at [334, 263] on div at bounding box center [347, 261] width 79 height 12
paste input ""hmusalar@gmail.com" <undefined>"
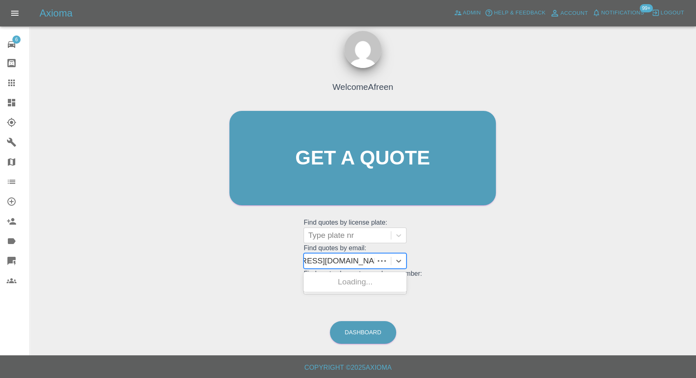
scroll to position [0, 46]
drag, startPoint x: 339, startPoint y: 258, endPoint x: 580, endPoint y: 275, distance: 242.0
click at [580, 275] on div "Welcome Afreen Get a quote Get a quote Find quotes by license plate: Type plate…" at bounding box center [362, 197] width 653 height 296
type input "hmusalar@gmail.com"
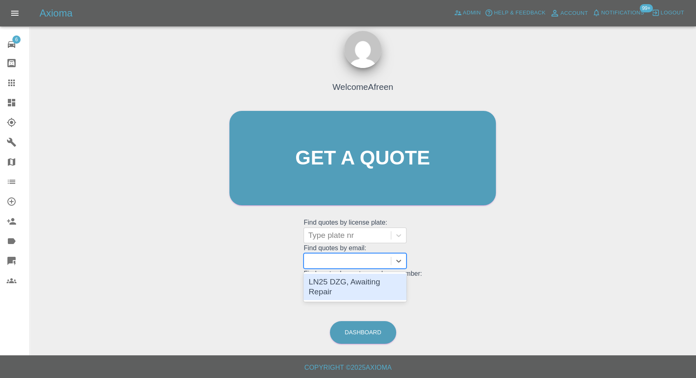
click at [390, 292] on div "Type phone number" at bounding box center [347, 286] width 87 height 15
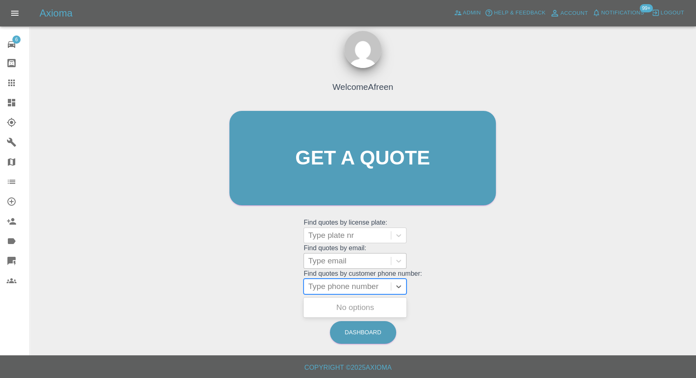
click at [362, 265] on div at bounding box center [347, 261] width 79 height 12
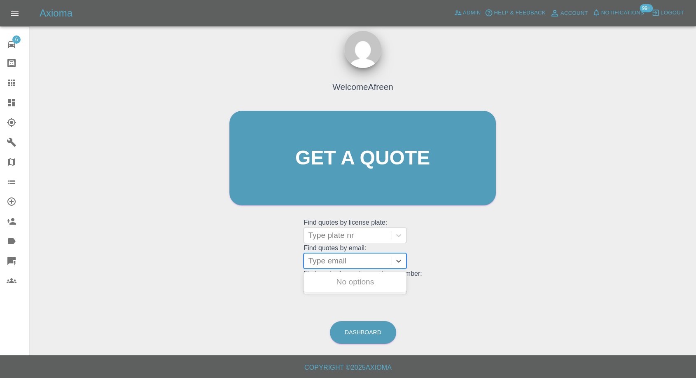
paste input ""hmusalar@gmail.com" <undefined>"
drag, startPoint x: 344, startPoint y: 260, endPoint x: 628, endPoint y: 282, distance: 284.2
click at [619, 285] on div "Welcome Afreen Get a quote Get a quote Find quotes by license plate: Type plate…" at bounding box center [362, 197] width 653 height 296
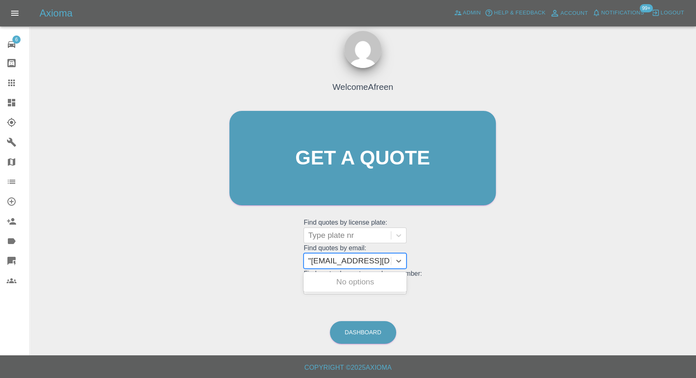
type input "hmusalar@gmail.com"
click at [369, 283] on div "LN25 DZG, Awaiting Repair" at bounding box center [355, 286] width 103 height 26
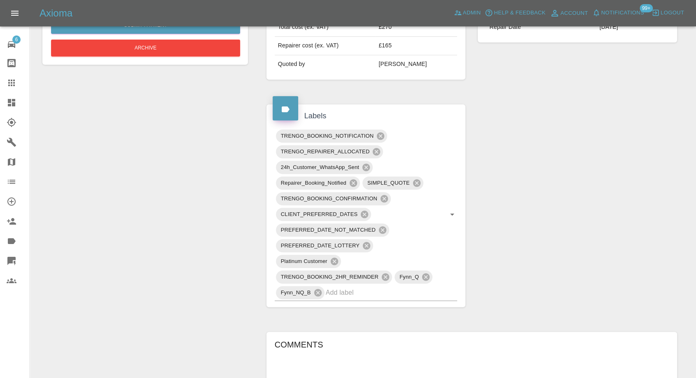
scroll to position [458, 0]
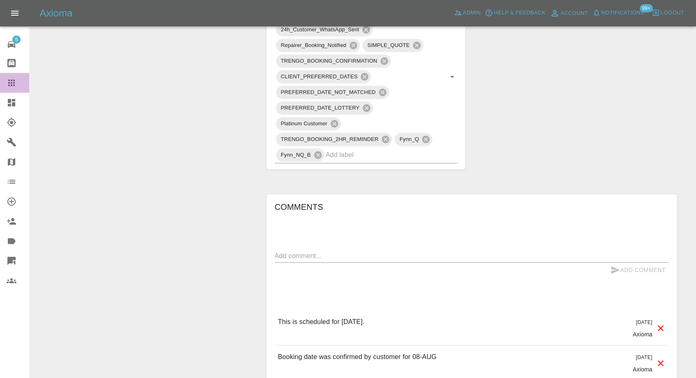
click at [18, 82] on div at bounding box center [18, 83] width 23 height 10
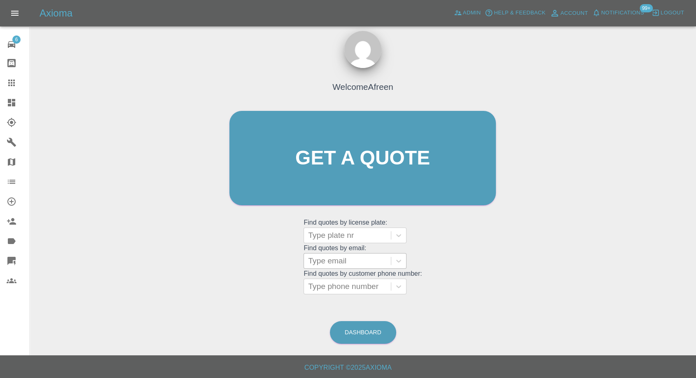
click at [352, 264] on div at bounding box center [347, 261] width 79 height 12
paste input ""jack.tanner@me.com" <undefined>"
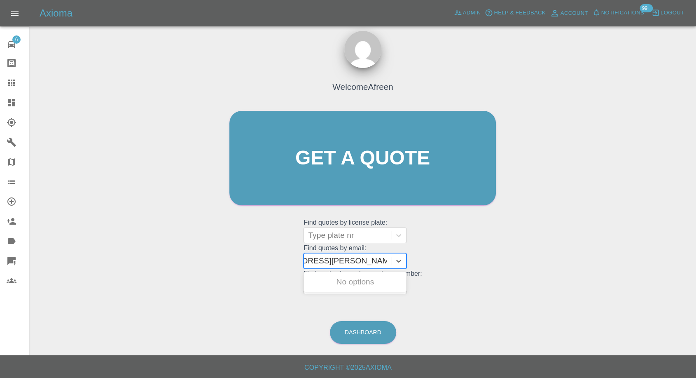
scroll to position [0, 44]
click at [336, 259] on input ""jack.tanner@me.com" <undefined>" at bounding box center [328, 261] width 129 height 10
drag, startPoint x: 337, startPoint y: 260, endPoint x: 561, endPoint y: 258, distance: 223.7
click at [561, 259] on div "Welcome Afreen Get a quote Get a quote Find quotes by license plate: Type plate…" at bounding box center [362, 197] width 653 height 296
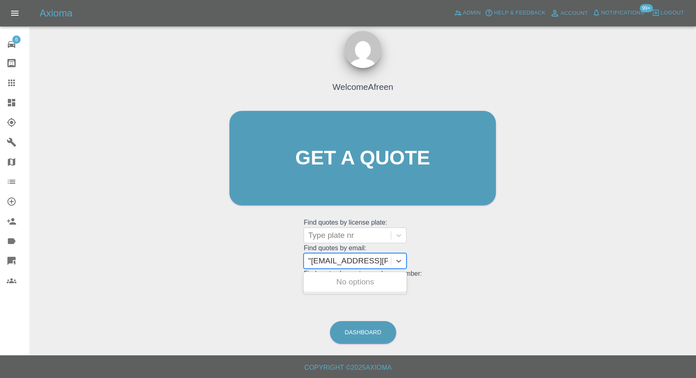
type input "jack.tanner@me.com"
click at [331, 284] on div "KN74XYT, Awaiting Repair" at bounding box center [355, 286] width 103 height 26
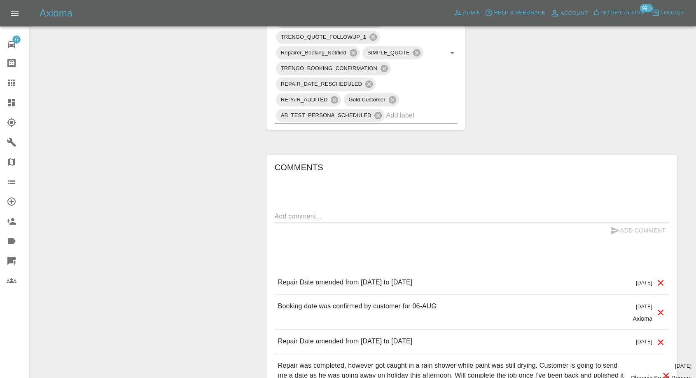
scroll to position [549, 0]
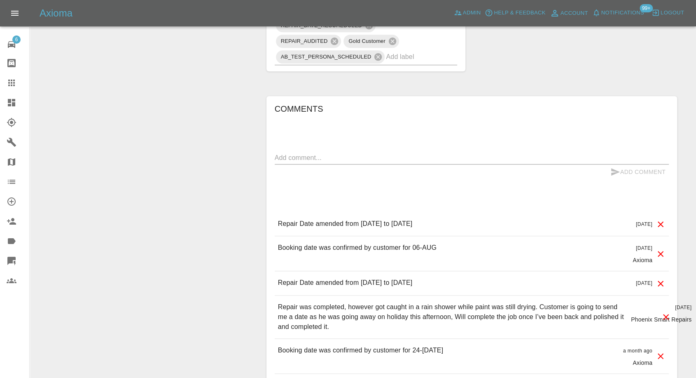
click at [6, 78] on link "Claims" at bounding box center [14, 83] width 29 height 20
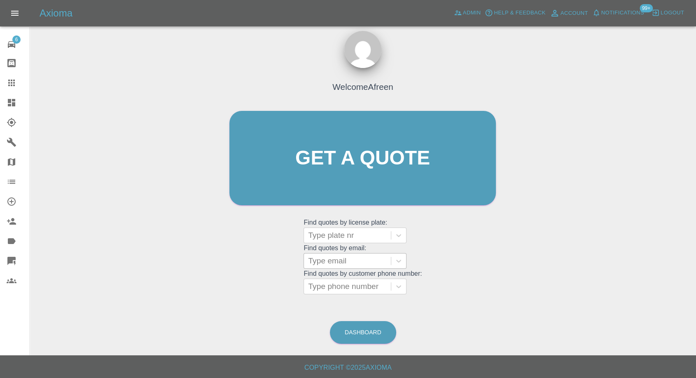
click at [314, 257] on div at bounding box center [347, 261] width 79 height 12
paste input ""nicky.r@live.co.uk" <undefined>"
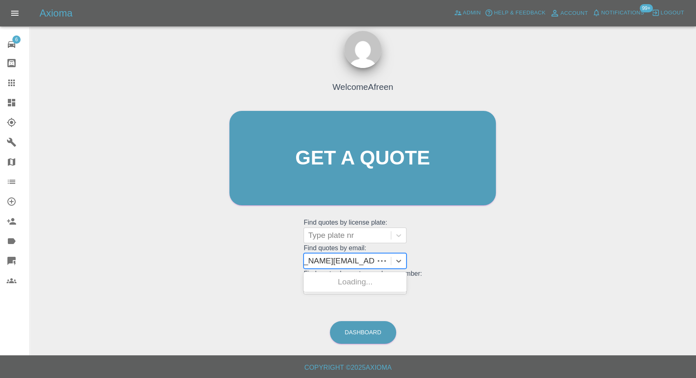
scroll to position [0, 32]
drag, startPoint x: 339, startPoint y: 260, endPoint x: 602, endPoint y: 286, distance: 263.6
click at [602, 286] on div "Welcome Afreen Get a quote Get a quote Find quotes by license plate: Type plate…" at bounding box center [362, 197] width 653 height 296
type input "nicky.r@live.co.uk"
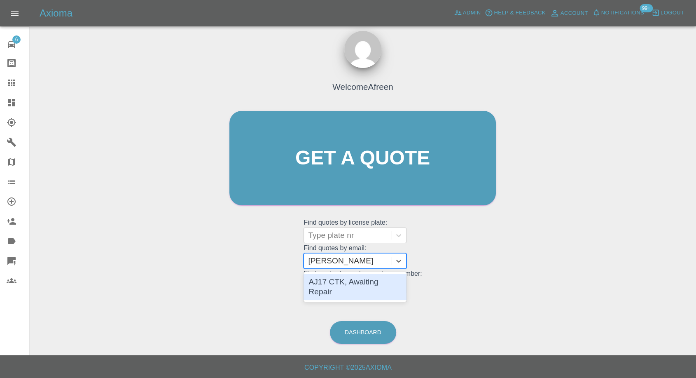
click at [384, 281] on div "AJ17 CTK, Awaiting Repair" at bounding box center [355, 286] width 103 height 26
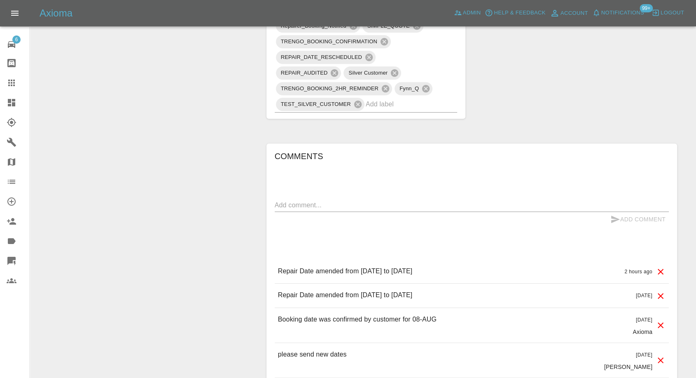
scroll to position [549, 0]
